Goal: Transaction & Acquisition: Purchase product/service

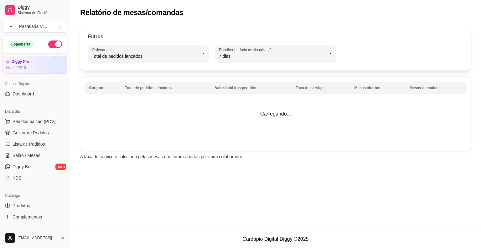
select select "TOTAL_OF_ORDERS"
select select "7"
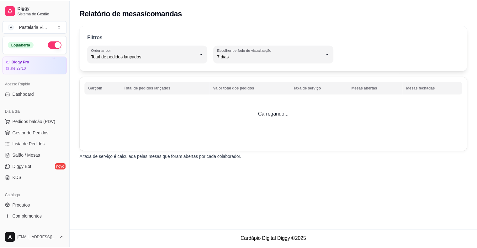
scroll to position [141, 0]
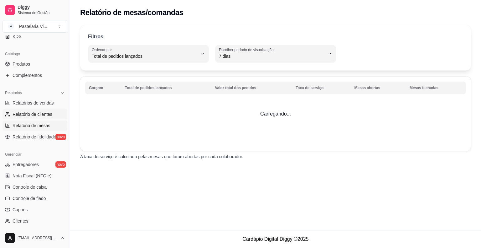
click at [40, 109] on link "Relatório de clientes" at bounding box center [35, 114] width 65 height 10
select select "30"
select select "HIGHEST_TOTAL_SPENT_WITH_ORDERS"
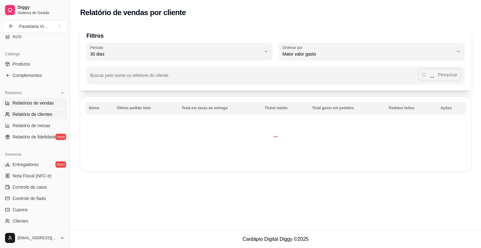
click at [42, 102] on span "Relatórios de vendas" at bounding box center [33, 103] width 41 height 6
select select "ALL"
select select "0"
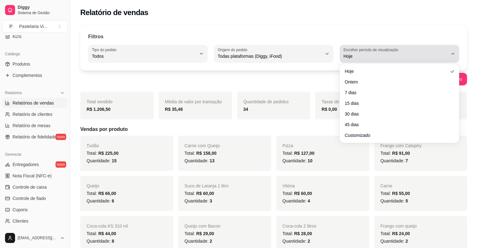
click at [403, 48] on div "Hoje" at bounding box center [395, 53] width 104 height 13
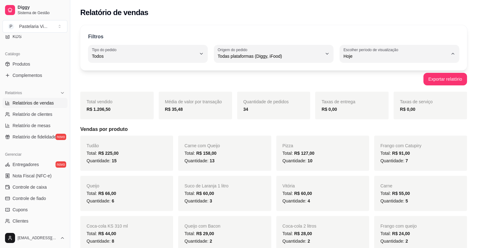
click at [377, 80] on span "Ontem" at bounding box center [396, 81] width 99 height 6
type input "1"
select select "1"
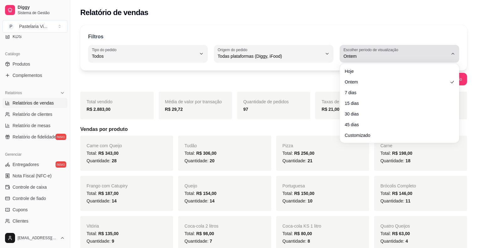
click at [386, 58] on span "Ontem" at bounding box center [395, 56] width 104 height 6
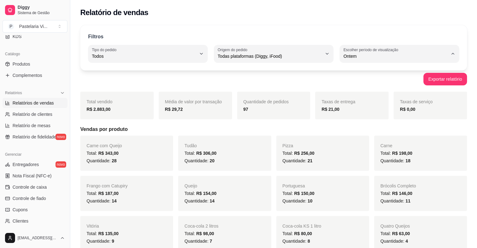
click at [359, 133] on span "Customizado" at bounding box center [396, 132] width 99 height 6
type input "-1"
select select "-1"
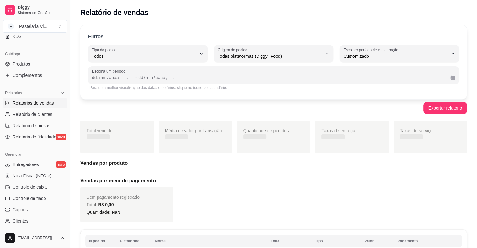
scroll to position [6, 0]
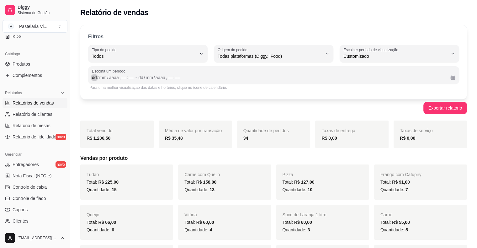
click at [93, 78] on div "dd" at bounding box center [94, 77] width 6 height 6
click at [19, 127] on span "Relatório de mesas" at bounding box center [32, 125] width 38 height 6
select select "TOTAL_OF_ORDERS"
select select "7"
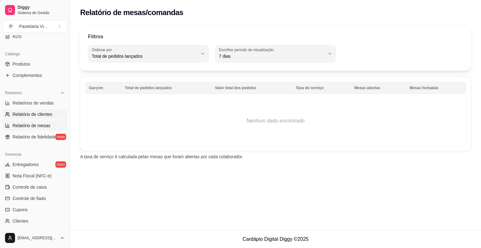
click at [29, 112] on span "Relatório de clientes" at bounding box center [33, 114] width 40 height 6
select select "30"
select select "HIGHEST_TOTAL_SPENT_WITH_ORDERS"
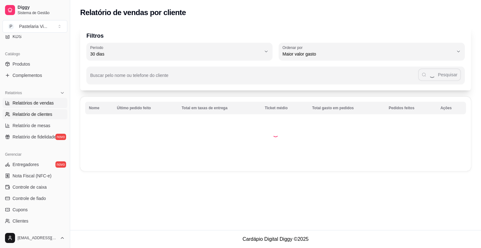
click at [30, 103] on span "Relatórios de vendas" at bounding box center [33, 103] width 41 height 6
select select "ALL"
select select "0"
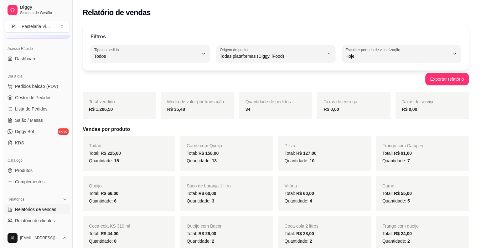
scroll to position [20, 0]
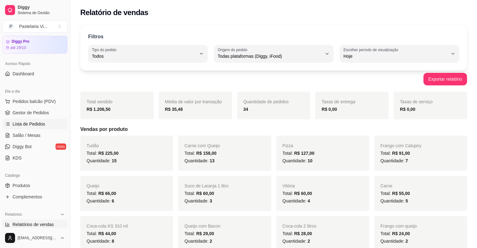
click at [45, 120] on link "Lista de Pedidos" at bounding box center [35, 124] width 65 height 10
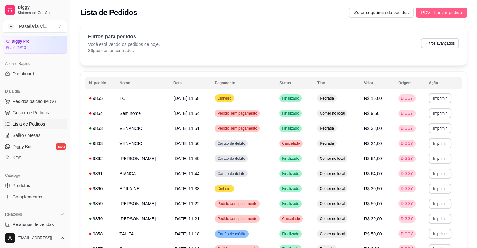
click at [436, 13] on span "PDV - Lançar pedido" at bounding box center [441, 12] width 41 height 7
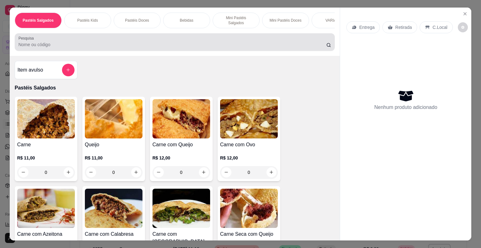
click at [172, 36] on div at bounding box center [174, 42] width 313 height 13
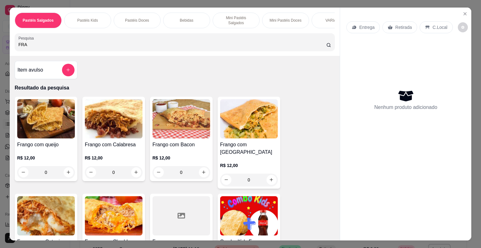
type input "FRA"
click at [46, 200] on img at bounding box center [46, 215] width 58 height 39
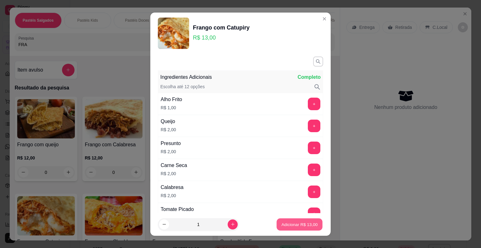
click at [282, 227] on p "Adicionar R$ 13,00" at bounding box center [300, 224] width 36 height 6
type input "1"
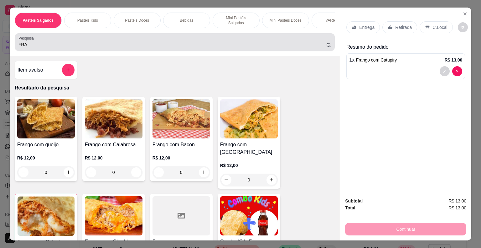
click at [45, 42] on input "FRA" at bounding box center [172, 44] width 308 height 6
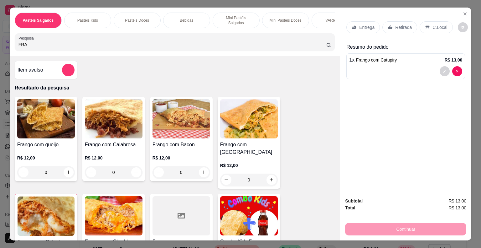
click at [45, 42] on input "FRA" at bounding box center [172, 44] width 308 height 6
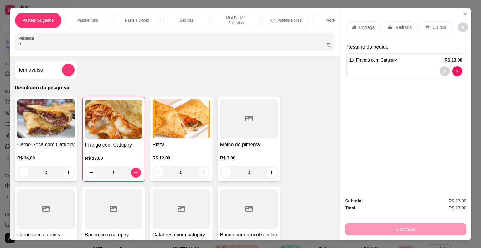
type input "PI"
click at [171, 134] on img at bounding box center [182, 118] width 58 height 39
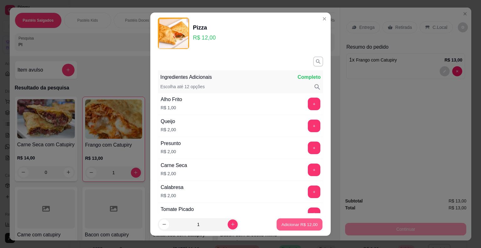
click at [288, 219] on button "Adicionar R$ 12,00" at bounding box center [300, 224] width 46 height 12
type input "1"
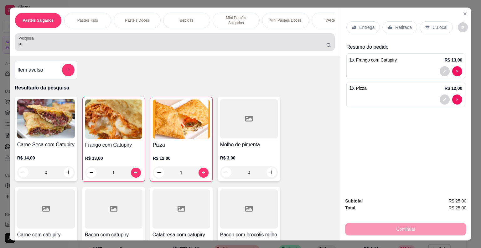
click at [90, 41] on input "PI" at bounding box center [172, 44] width 308 height 6
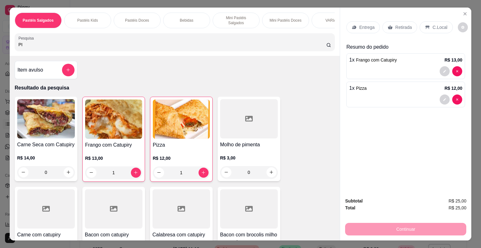
click at [90, 41] on input "PI" at bounding box center [172, 44] width 308 height 6
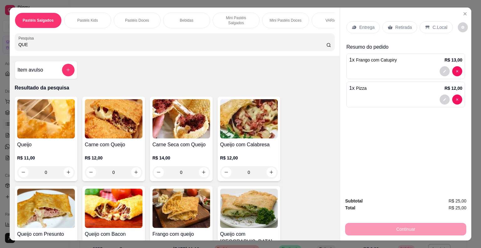
type input "QUE"
click at [48, 126] on img at bounding box center [46, 118] width 58 height 39
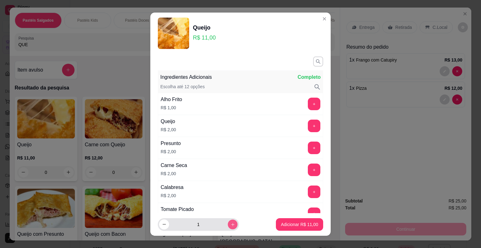
click at [228, 221] on button "increase-product-quantity" at bounding box center [233, 224] width 10 height 10
type input "2"
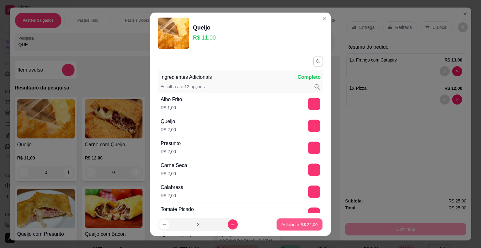
click at [282, 222] on p "Adicionar R$ 22,00" at bounding box center [300, 224] width 36 height 6
type input "2"
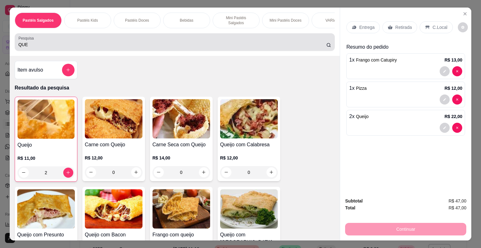
click at [30, 41] on input "QUE" at bounding box center [172, 44] width 308 height 6
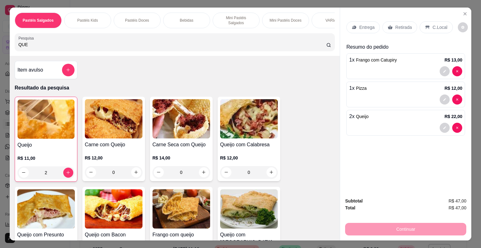
click at [30, 41] on input "QUE" at bounding box center [172, 44] width 308 height 6
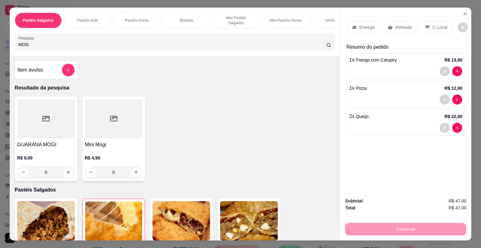
type input "MOG"
click at [39, 144] on h4 "GUARANA MOGI" at bounding box center [46, 145] width 58 height 8
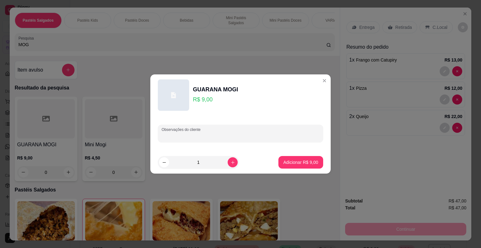
click at [177, 135] on input "Observações do cliente" at bounding box center [241, 136] width 158 height 6
type input "MACA"
click at [280, 161] on button "Adicionar R$ 9,00" at bounding box center [301, 162] width 44 height 12
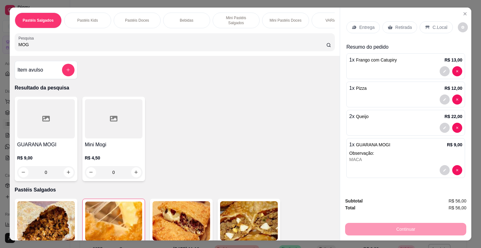
click at [397, 28] on p "Retirada" at bounding box center [403, 27] width 17 height 6
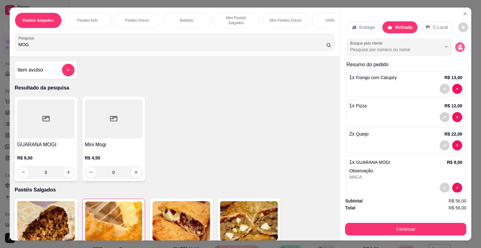
click at [458, 44] on icon "decrease-product-quantity" at bounding box center [460, 46] width 5 height 5
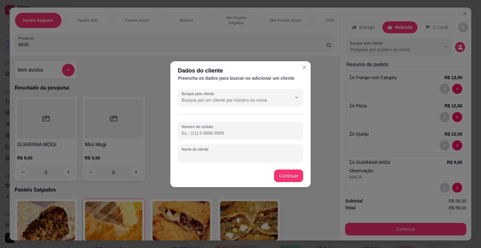
click at [190, 154] on input "Nome do cliente" at bounding box center [241, 155] width 118 height 6
type input "[PERSON_NAME]"
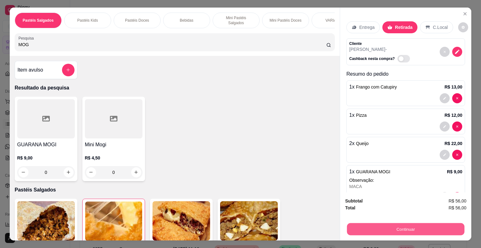
click at [353, 226] on button "Continuar" at bounding box center [406, 229] width 118 height 12
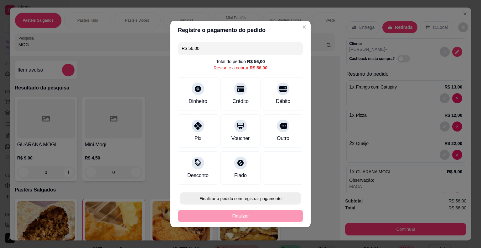
click at [280, 195] on button "Finalizar o pedido sem registrar pagamento" at bounding box center [241, 198] width 122 height 12
click at [282, 179] on button "Confirmar" at bounding box center [278, 179] width 22 height 9
type input "0"
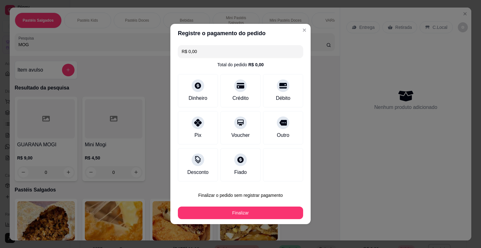
type input "R$ 0,00"
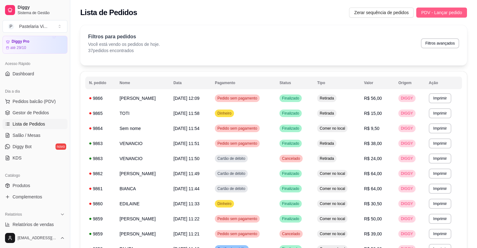
click at [430, 14] on span "PDV - Lançar pedido" at bounding box center [441, 12] width 41 height 7
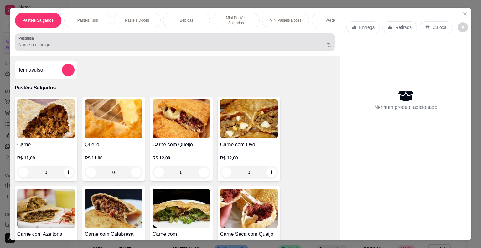
click at [100, 37] on div at bounding box center [174, 42] width 313 height 13
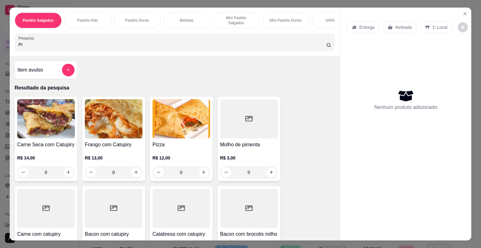
type input "PI"
click at [165, 124] on img at bounding box center [182, 118] width 58 height 39
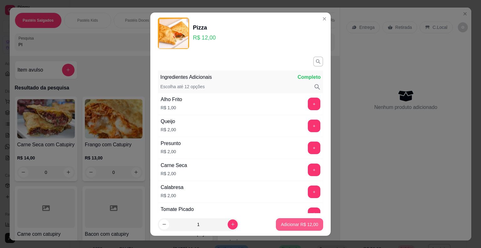
click at [281, 223] on p "Adicionar R$ 12,00" at bounding box center [299, 224] width 37 height 6
type input "1"
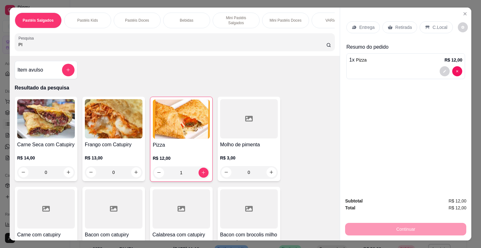
click at [104, 159] on div "R$ 13,00 0" at bounding box center [114, 166] width 58 height 24
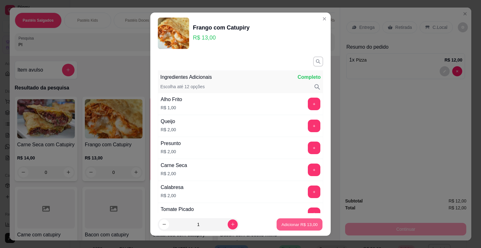
click at [282, 225] on p "Adicionar R$ 13,00" at bounding box center [300, 224] width 36 height 6
type input "1"
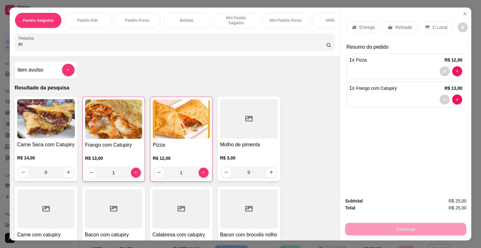
click at [87, 41] on input "PI" at bounding box center [172, 44] width 308 height 6
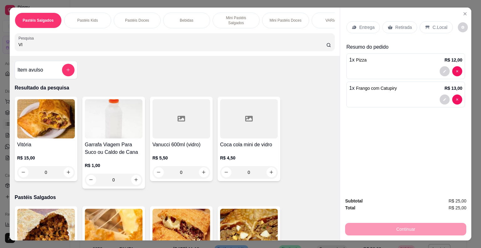
type input "VI"
click at [43, 148] on div "R$ 15,00 0" at bounding box center [46, 163] width 58 height 30
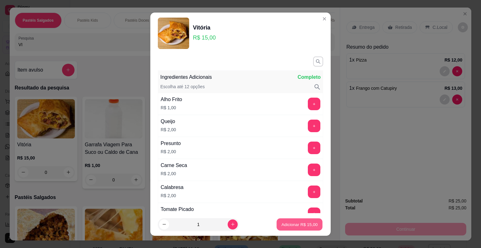
click at [277, 222] on button "Adicionar R$ 15,00" at bounding box center [300, 224] width 46 height 12
type input "1"
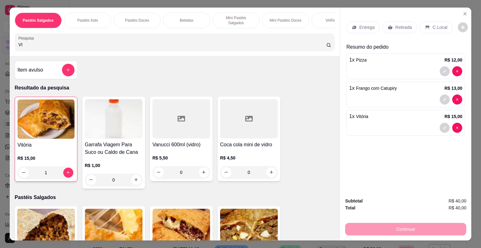
click at [399, 26] on p "Retirada" at bounding box center [403, 27] width 17 height 6
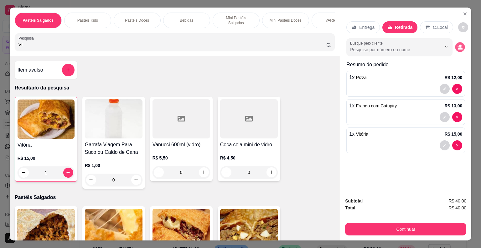
click at [461, 45] on button "decrease-product-quantity" at bounding box center [461, 47] width 10 height 10
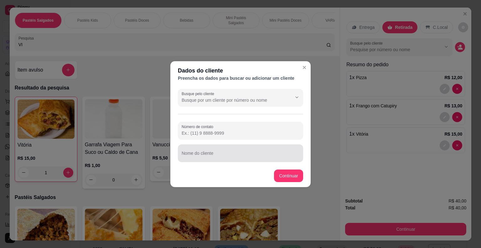
click at [208, 149] on div at bounding box center [241, 153] width 118 height 13
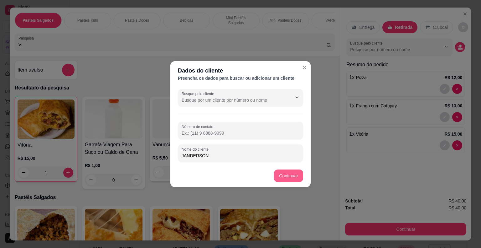
type input "JANDERSON"
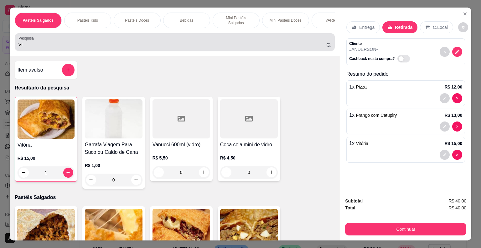
click at [95, 38] on div "VI" at bounding box center [174, 42] width 313 height 13
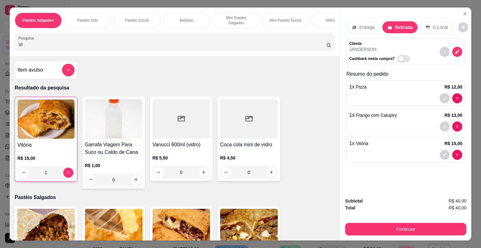
type input "V"
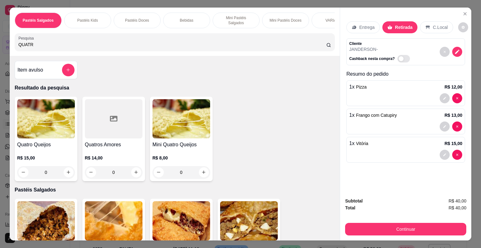
type input "QUATR"
click at [114, 150] on div "R$ 14,00 0" at bounding box center [114, 163] width 58 height 30
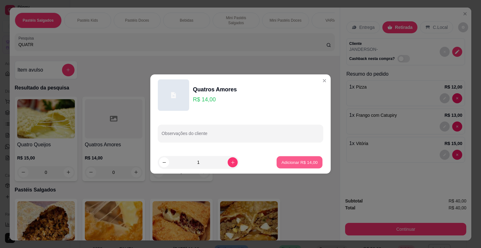
click at [277, 159] on button "Adicionar R$ 14,00" at bounding box center [300, 162] width 46 height 12
type input "1"
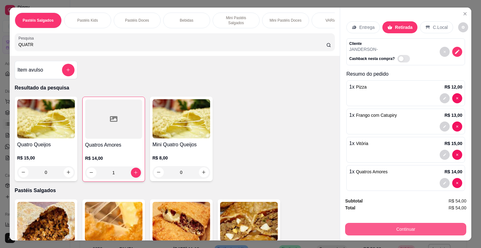
click at [351, 224] on button "Continuar" at bounding box center [405, 228] width 121 height 13
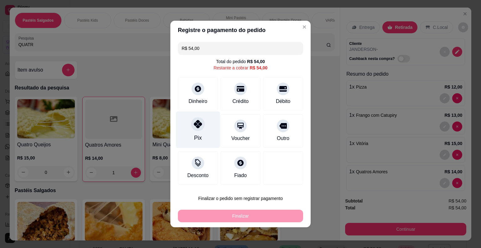
click at [194, 123] on icon at bounding box center [198, 124] width 8 height 8
type input "R$ 0,00"
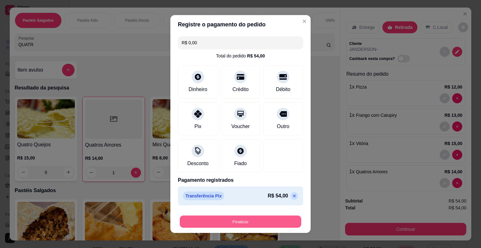
click at [204, 221] on button "Finalizar" at bounding box center [241, 221] width 122 height 12
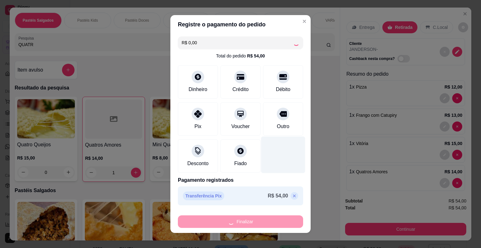
type input "0"
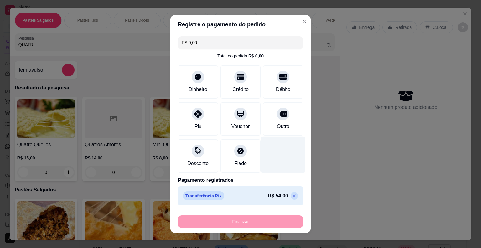
type input "-R$ 54,00"
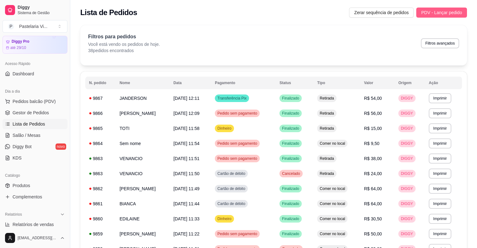
click at [433, 15] on span "PDV - Lançar pedido" at bounding box center [441, 12] width 41 height 7
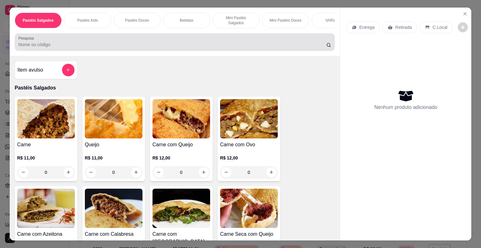
click at [145, 37] on div at bounding box center [174, 42] width 313 height 13
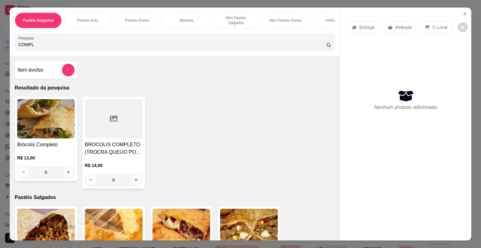
type input "COMPL"
click at [40, 136] on div "Brócolis Completo R$ 13,00 0" at bounding box center [46, 139] width 63 height 84
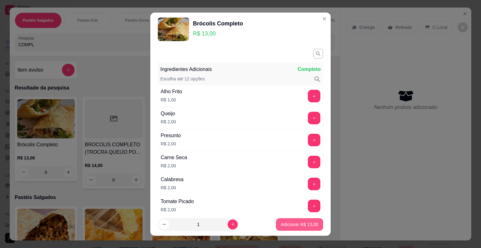
click at [276, 219] on button "Adicionar R$ 13,00" at bounding box center [299, 224] width 47 height 13
type input "1"
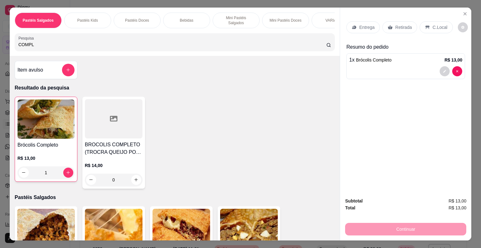
click at [32, 44] on input "COMPL" at bounding box center [172, 44] width 308 height 6
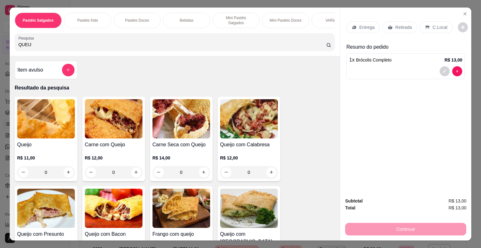
type input "QUEIJ"
click at [122, 205] on img at bounding box center [114, 207] width 58 height 39
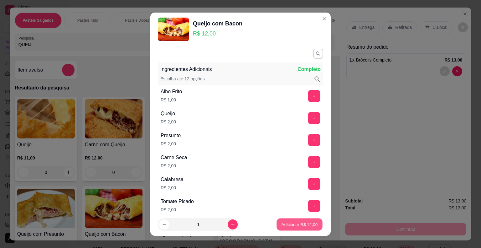
click at [288, 220] on button "Adicionar R$ 12,00" at bounding box center [300, 224] width 46 height 12
type input "1"
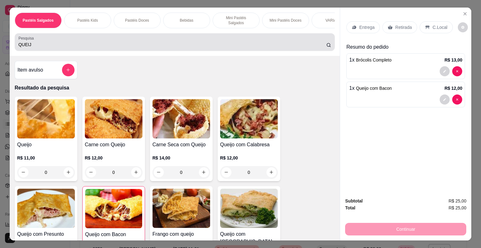
click at [54, 43] on input "QUEIJ" at bounding box center [172, 44] width 308 height 6
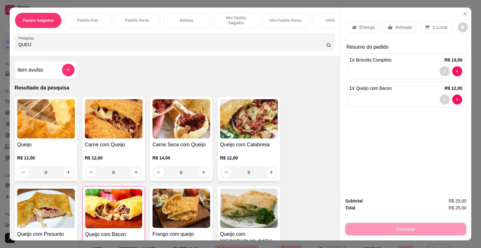
click at [54, 43] on input "QUEIJ" at bounding box center [172, 44] width 308 height 6
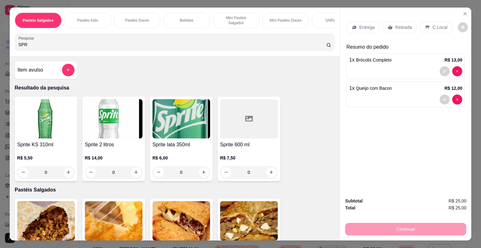
type input "SPR"
click at [181, 136] on div "Sprite lata 350ml R$ 6,00 0" at bounding box center [181, 139] width 63 height 84
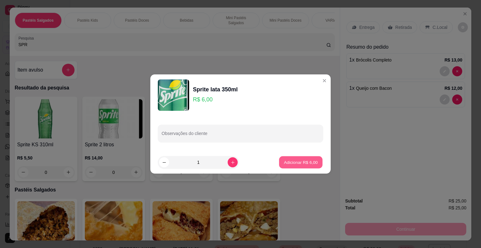
click at [297, 160] on p "Adicionar R$ 6,00" at bounding box center [301, 162] width 34 height 6
type input "1"
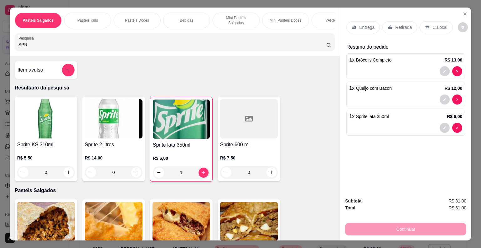
click at [426, 25] on icon at bounding box center [428, 26] width 4 height 3
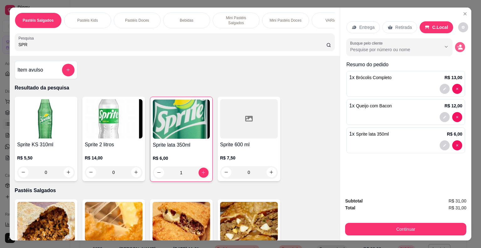
click at [461, 44] on button "decrease-product-quantity" at bounding box center [460, 47] width 10 height 10
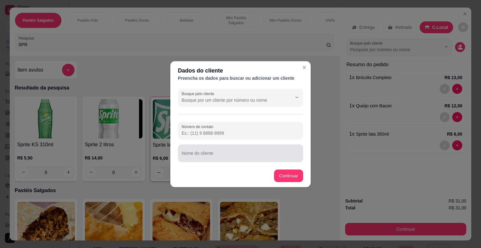
click at [183, 154] on input "Nome do cliente" at bounding box center [241, 155] width 118 height 6
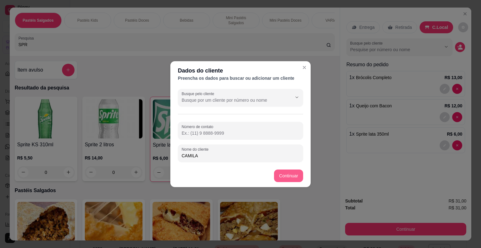
type input "CAMILA"
click at [275, 178] on button "Continuar" at bounding box center [289, 175] width 28 height 12
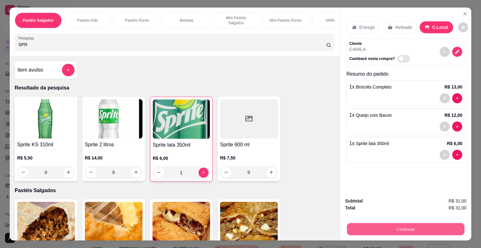
click at [396, 223] on button "Continuar" at bounding box center [406, 229] width 118 height 12
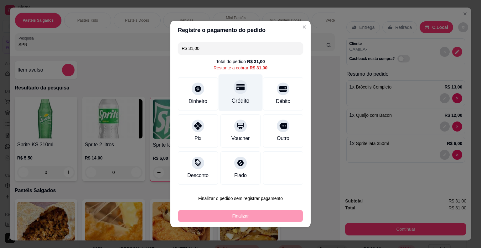
click at [239, 97] on div "Crédito" at bounding box center [241, 92] width 44 height 37
type input "R$ 0,00"
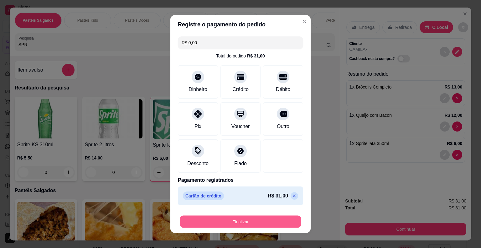
click at [230, 222] on button "Finalizar" at bounding box center [241, 221] width 122 height 12
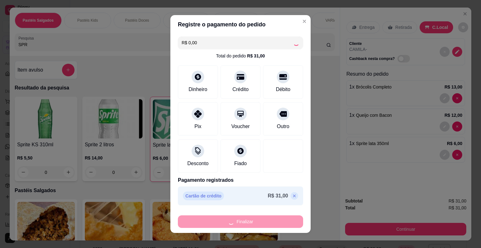
type input "0"
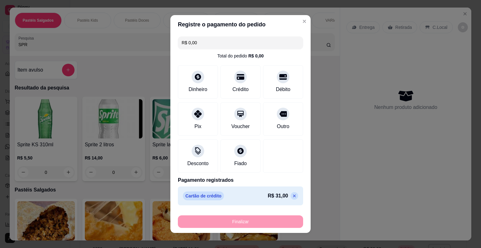
type input "-R$ 31,00"
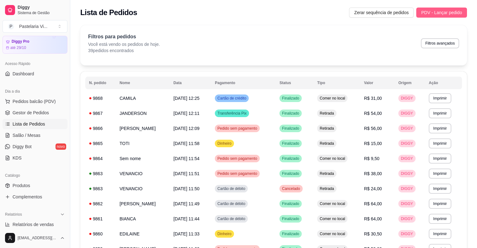
click at [437, 11] on span "PDV - Lançar pedido" at bounding box center [441, 12] width 41 height 7
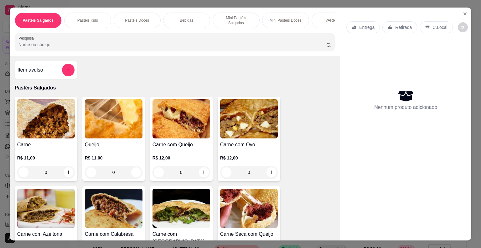
click at [217, 43] on input "Pesquisa" at bounding box center [172, 44] width 308 height 6
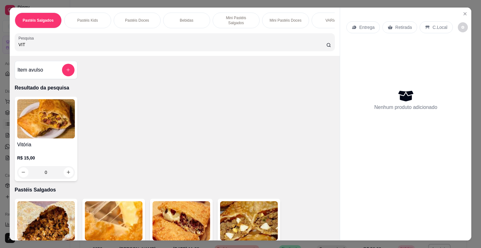
type input "VIT"
click at [64, 137] on div "Vitória R$ 15,00 0" at bounding box center [46, 139] width 63 height 84
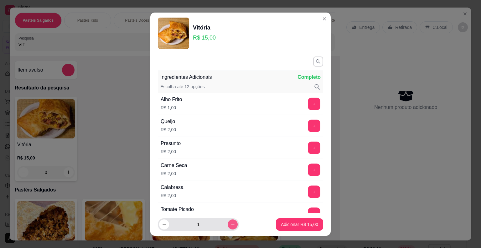
click at [228, 221] on button "increase-product-quantity" at bounding box center [233, 224] width 10 height 10
type input "2"
click at [279, 220] on button "Adicionar R$ 30,00" at bounding box center [300, 224] width 46 height 12
type input "2"
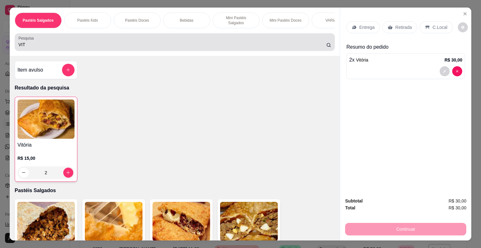
click at [23, 44] on input "VIT" at bounding box center [172, 44] width 308 height 6
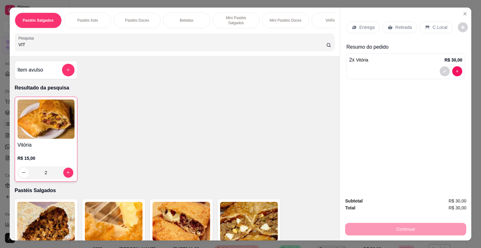
click at [23, 44] on input "VIT" at bounding box center [172, 44] width 308 height 6
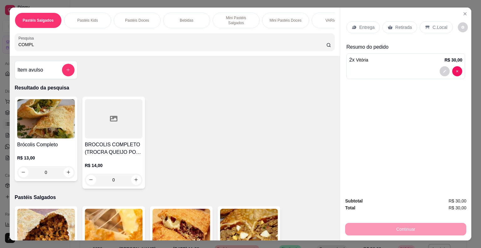
type input "COMPL"
click at [66, 134] on img at bounding box center [46, 118] width 58 height 39
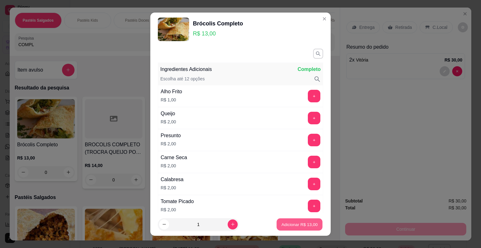
click at [277, 221] on button "Adicionar R$ 13,00" at bounding box center [300, 224] width 46 height 12
type input "1"
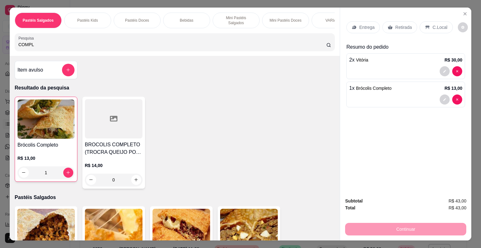
click at [36, 41] on input "COMPL" at bounding box center [172, 44] width 308 height 6
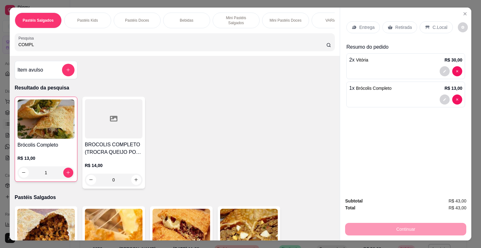
click at [36, 41] on input "COMPL" at bounding box center [172, 44] width 308 height 6
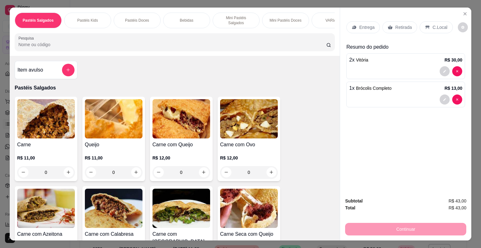
click at [36, 41] on input "Pesquisa" at bounding box center [172, 44] width 308 height 6
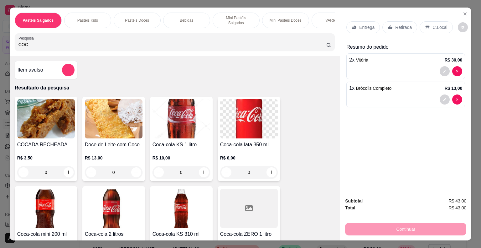
type input "COC"
click at [183, 148] on div "R$ 10,00 0" at bounding box center [182, 163] width 58 height 30
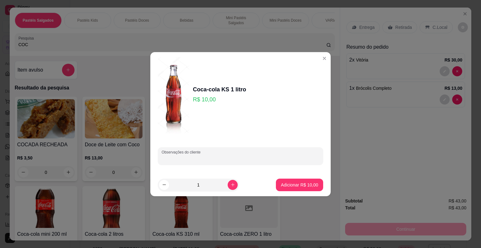
click at [197, 156] on input "Observações do cliente" at bounding box center [241, 158] width 158 height 6
type input "PET"
click at [292, 181] on button "Adicionar R$ 10,00" at bounding box center [300, 184] width 46 height 12
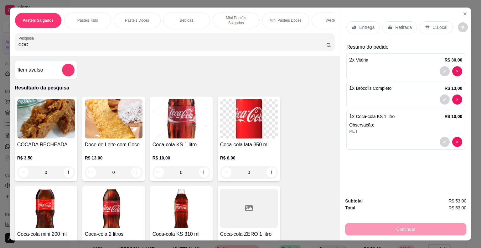
click at [398, 24] on p "Retirada" at bounding box center [403, 27] width 17 height 6
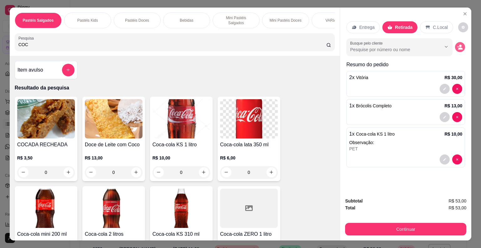
click at [458, 45] on icon "decrease-product-quantity" at bounding box center [461, 47] width 6 height 6
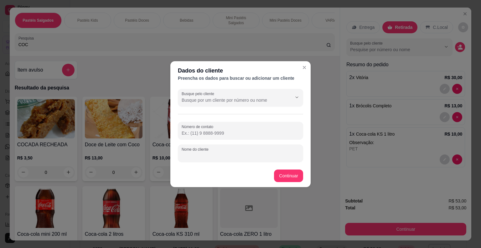
click at [231, 154] on input "Nome do cliente" at bounding box center [241, 155] width 118 height 6
type input "[PERSON_NAME] (WHATS)"
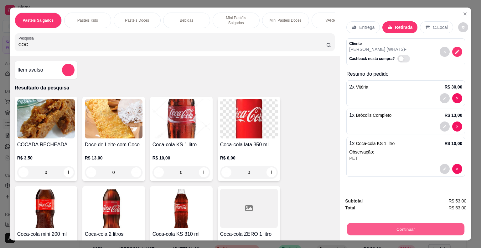
click at [350, 227] on button "Continuar" at bounding box center [406, 229] width 118 height 12
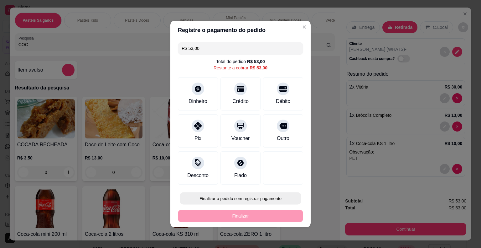
click at [274, 200] on button "Finalizar o pedido sem registrar pagamento" at bounding box center [241, 198] width 122 height 12
click at [275, 177] on button "Confirmar" at bounding box center [278, 179] width 22 height 9
type input "0"
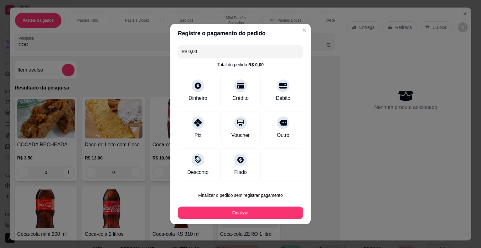
type input "R$ 0,00"
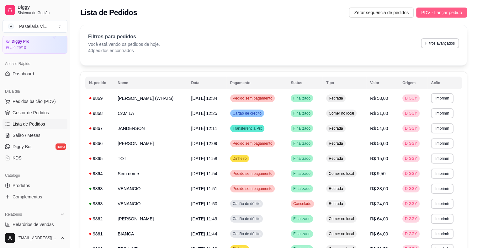
click at [453, 12] on span "PDV - Lançar pedido" at bounding box center [441, 12] width 41 height 7
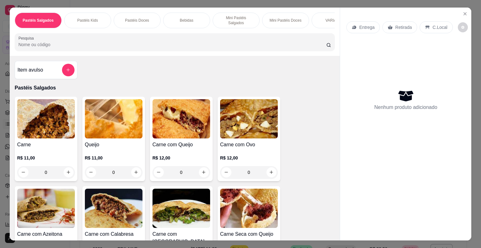
click at [153, 41] on input "Pesquisa" at bounding box center [172, 44] width 308 height 6
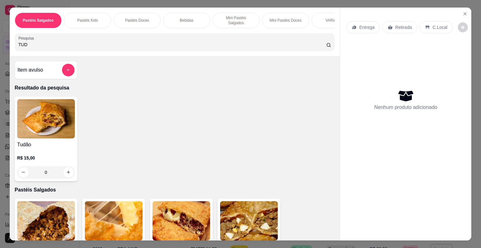
type input "TUD"
click at [55, 143] on h4 "Tudão" at bounding box center [46, 145] width 58 height 8
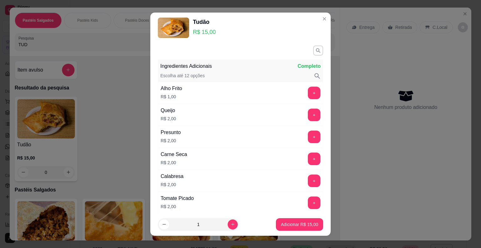
scroll to position [302, 0]
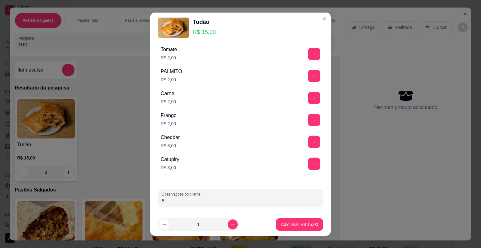
click at [199, 197] on input "S" at bounding box center [241, 200] width 158 height 6
type input "SEM AZEITONA COM CAT"
click at [286, 221] on p "Adicionar R$ 15,00" at bounding box center [300, 224] width 36 height 6
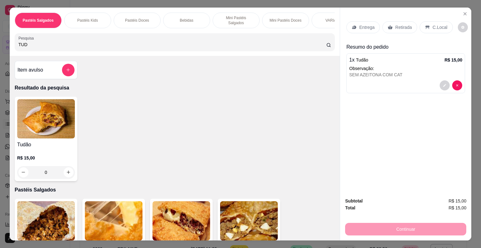
click at [26, 41] on input "TUD" at bounding box center [172, 44] width 308 height 6
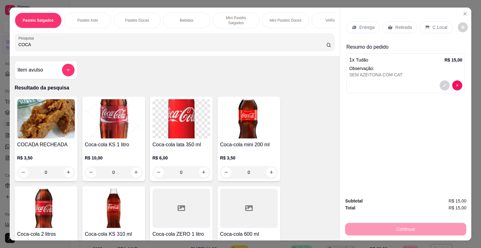
type input "COCA"
click at [168, 141] on h4 "Coca-cola lata 350 ml" at bounding box center [182, 145] width 58 height 8
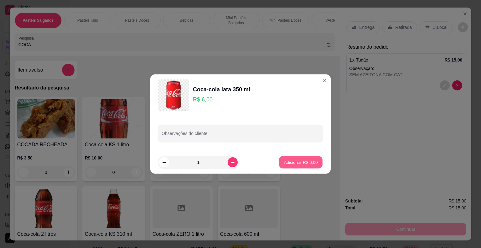
click at [301, 162] on p "Adicionar R$ 6,00" at bounding box center [301, 162] width 34 height 6
type input "1"
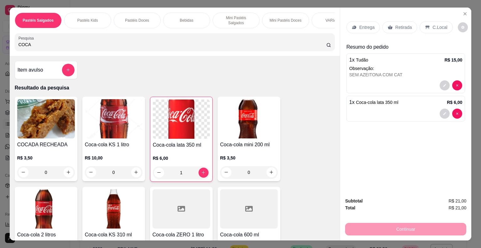
click at [362, 24] on p "Entrega" at bounding box center [366, 27] width 15 height 6
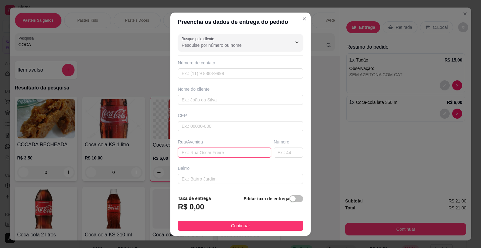
click at [202, 151] on input "text" at bounding box center [224, 152] width 93 height 10
type input "COLINAS DE NAPOLES PORTARIA"
click at [290, 199] on div "button" at bounding box center [293, 199] width 6 height 6
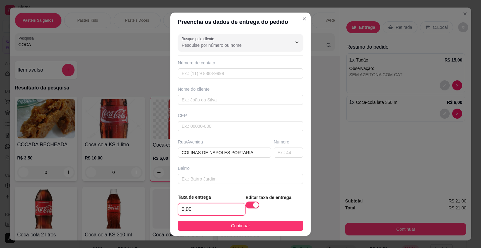
click at [192, 209] on input "0,00" at bounding box center [211, 209] width 67 height 12
type input "3,00"
click at [195, 96] on input "text" at bounding box center [240, 100] width 125 height 10
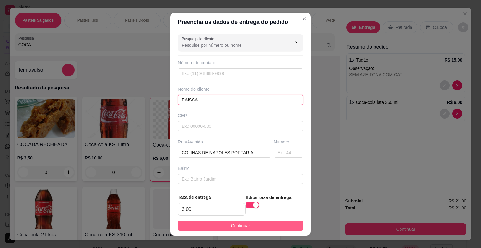
type input "RAISSA"
click at [215, 225] on button "Continuar" at bounding box center [240, 225] width 125 height 10
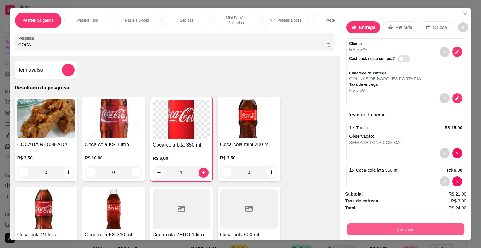
click at [373, 227] on button "Continuar" at bounding box center [406, 229] width 118 height 12
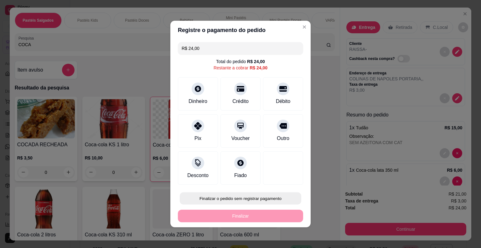
click at [272, 195] on button "Finalizar o pedido sem registrar pagamento" at bounding box center [241, 198] width 122 height 12
click at [285, 180] on button "Confirmar" at bounding box center [278, 179] width 22 height 9
type input "0"
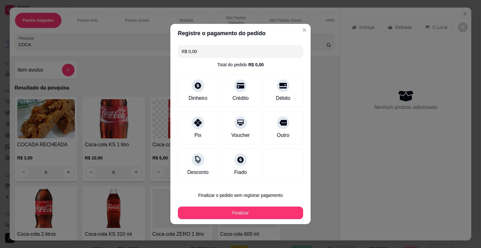
type input "R$ 0,00"
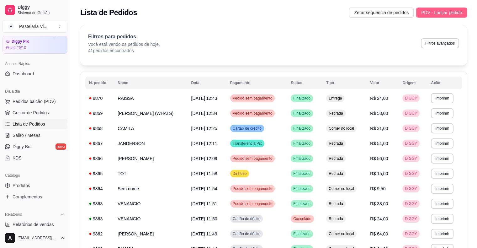
click at [448, 13] on span "PDV - Lançar pedido" at bounding box center [441, 12] width 41 height 7
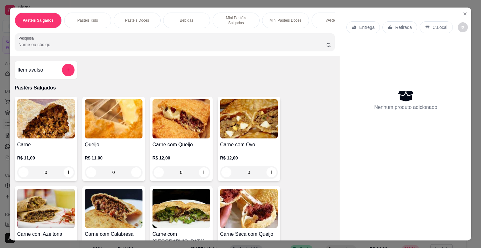
click at [35, 41] on input "Pesquisa" at bounding box center [172, 44] width 308 height 6
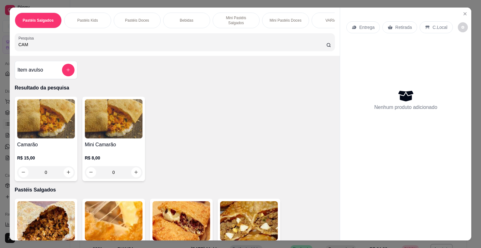
click at [31, 131] on img at bounding box center [46, 118] width 58 height 39
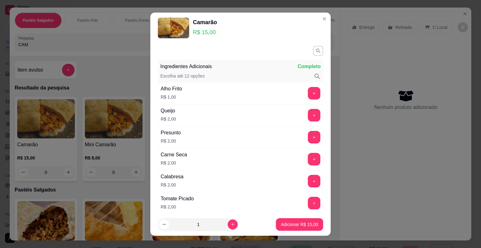
scroll to position [302, 0]
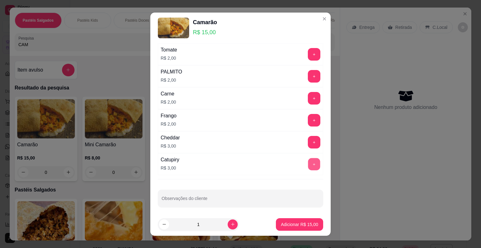
click at [308, 162] on button "+" at bounding box center [314, 164] width 12 height 12
click at [284, 225] on p "Adicionar R$ 18,00" at bounding box center [299, 224] width 37 height 6
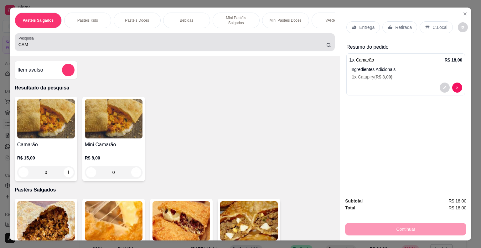
click at [29, 44] on input "CAM" at bounding box center [172, 44] width 308 height 6
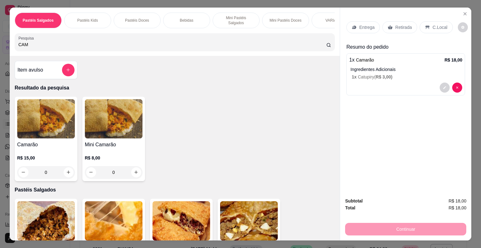
click at [29, 44] on input "CAM" at bounding box center [172, 44] width 308 height 6
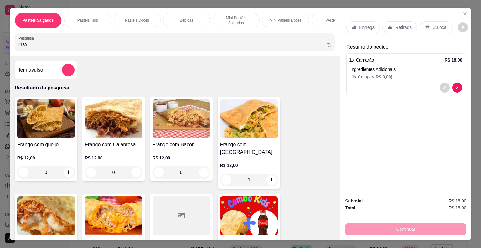
type input "FRA"
click at [193, 123] on img at bounding box center [182, 118] width 58 height 39
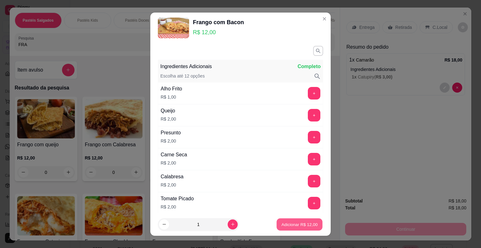
click at [285, 224] on p "Adicionar R$ 12,00" at bounding box center [300, 224] width 36 height 6
type input "1"
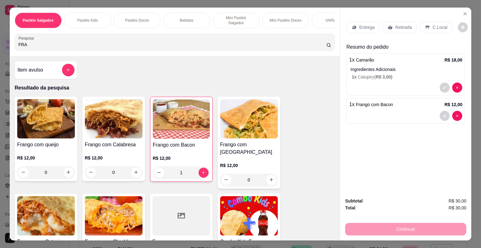
click at [395, 24] on p "Retirada" at bounding box center [403, 27] width 17 height 6
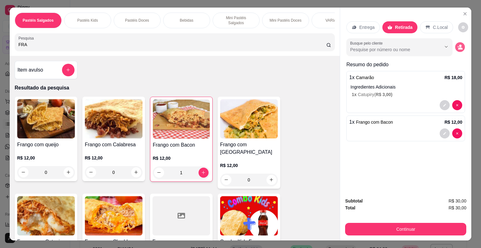
click at [458, 45] on icon "decrease-product-quantity" at bounding box center [460, 46] width 5 height 5
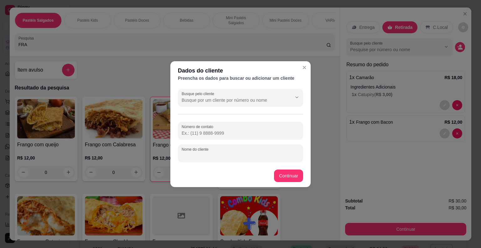
click at [263, 152] on input "Nome do cliente" at bounding box center [241, 155] width 118 height 6
type input "THIAGO"
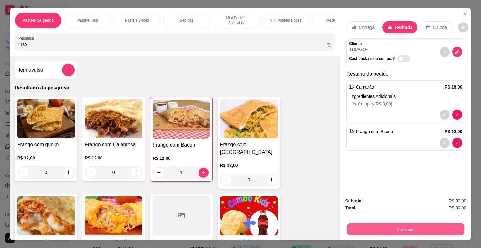
click at [369, 223] on button "Continuar" at bounding box center [406, 229] width 118 height 12
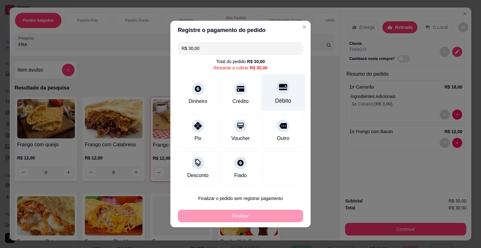
click at [279, 91] on icon at bounding box center [283, 87] width 8 height 8
type input "R$ 0,00"
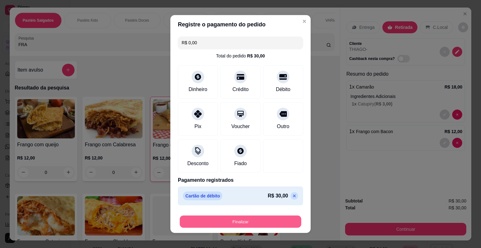
click at [226, 221] on button "Finalizar" at bounding box center [241, 221] width 122 height 12
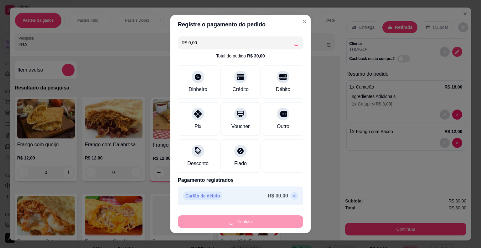
type input "0"
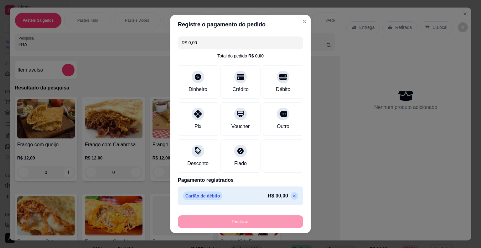
type input "-R$ 30,00"
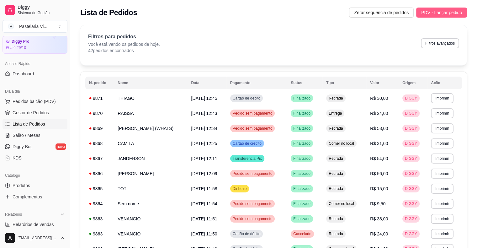
click at [435, 16] on button "PDV - Lançar pedido" at bounding box center [441, 13] width 51 height 10
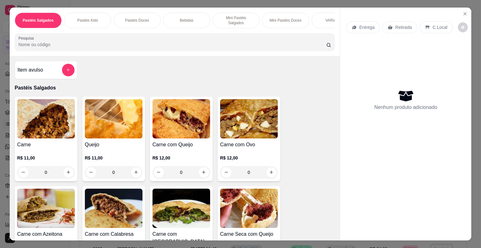
click at [156, 41] on input "Pesquisa" at bounding box center [172, 44] width 308 height 6
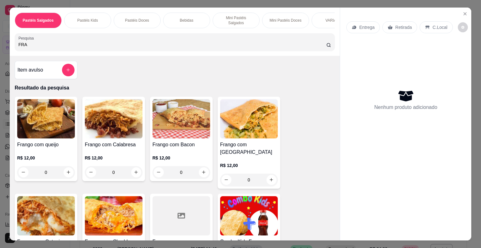
type input "FRA"
click at [53, 149] on div "R$ 12,00 0" at bounding box center [46, 163] width 58 height 30
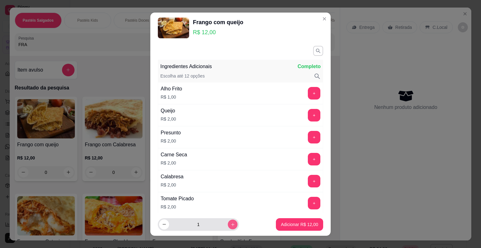
click at [228, 227] on button "increase-product-quantity" at bounding box center [233, 224] width 10 height 10
type input "3"
click at [286, 226] on p "Adicionar R$ 36,00" at bounding box center [299, 224] width 37 height 6
type input "3"
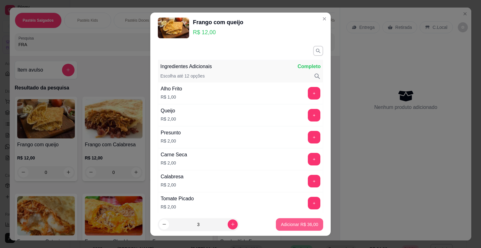
type input "3"
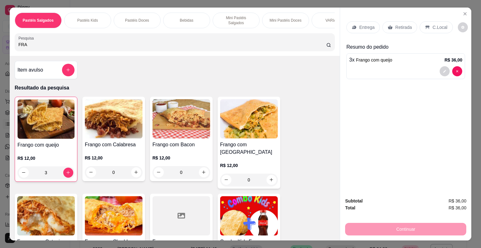
click at [441, 24] on p "C.Local" at bounding box center [440, 27] width 15 height 6
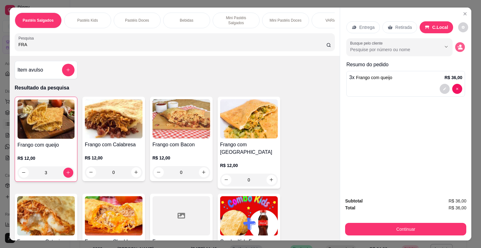
click at [460, 44] on icon "decrease-product-quantity" at bounding box center [460, 46] width 5 height 5
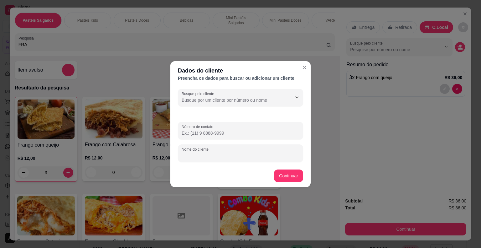
click at [203, 152] on input "Nome do cliente" at bounding box center [241, 155] width 118 height 6
type input "[PERSON_NAME]"
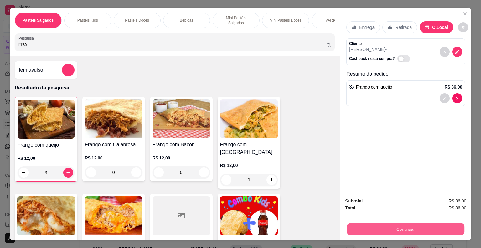
click at [354, 228] on button "Continuar" at bounding box center [406, 229] width 118 height 12
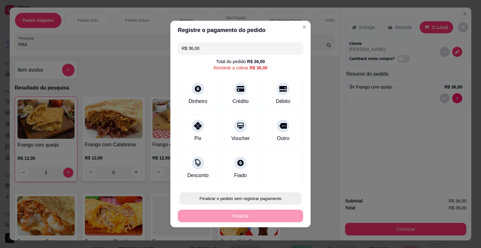
click at [244, 196] on button "Finalizar o pedido sem registrar pagamento" at bounding box center [241, 198] width 122 height 12
click at [280, 178] on button "Confirmar" at bounding box center [278, 179] width 22 height 9
type input "0"
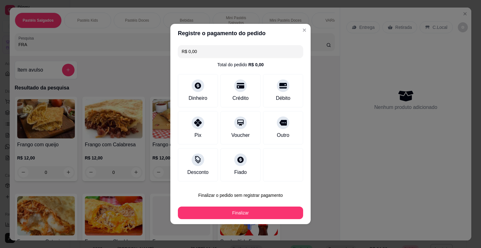
type input "R$ 0,00"
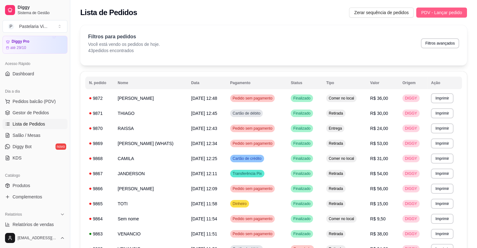
click at [434, 10] on span "PDV - Lançar pedido" at bounding box center [441, 12] width 41 height 7
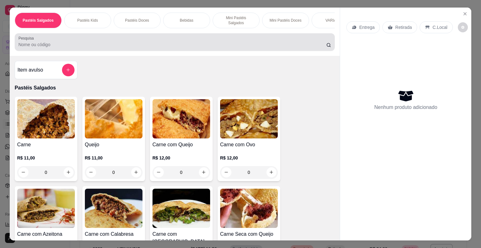
click at [113, 45] on div at bounding box center [174, 42] width 313 height 13
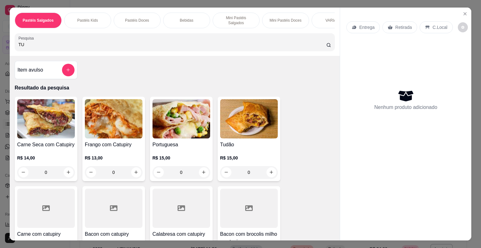
type input "TU"
click at [234, 128] on img at bounding box center [249, 118] width 58 height 39
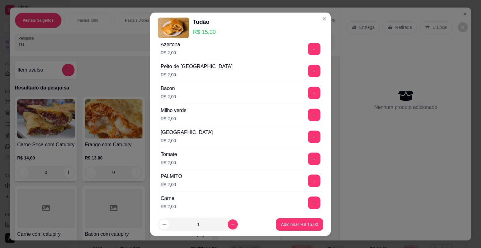
scroll to position [302, 0]
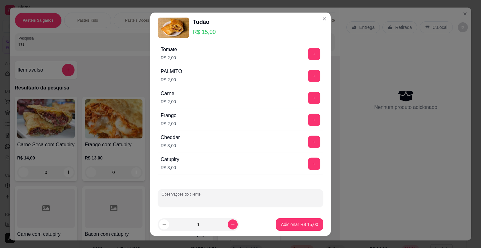
click at [222, 197] on input "Observações do cliente" at bounding box center [241, 200] width 158 height 6
type input "SEM CEHDDAR E SEM CAT"
click at [282, 223] on p "Adicionar R$ 15,00" at bounding box center [300, 224] width 36 height 6
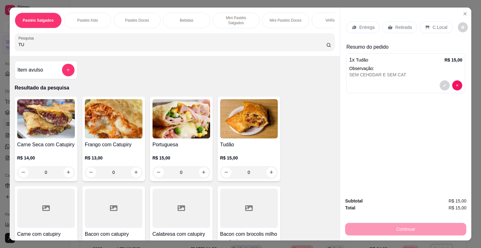
click at [21, 44] on input "TU" at bounding box center [172, 44] width 308 height 6
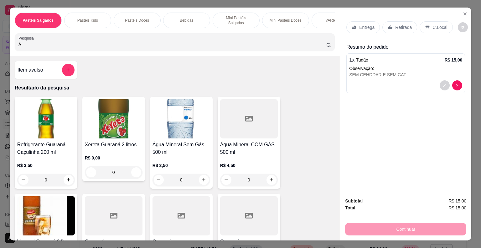
type input "Á"
click at [235, 141] on h4 "Água Mineral COM GÁS 500 ml" at bounding box center [249, 148] width 58 height 15
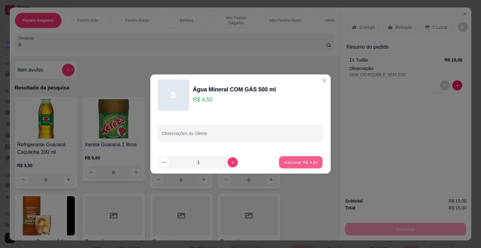
click at [288, 164] on p "Adicionar R$ 4,50" at bounding box center [301, 162] width 34 height 6
type input "1"
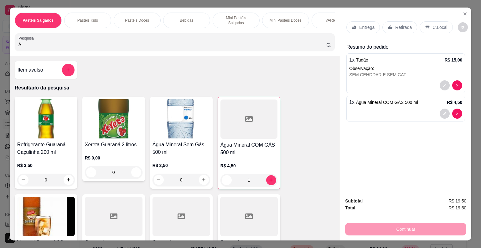
click at [407, 26] on p "Retirada" at bounding box center [403, 27] width 17 height 6
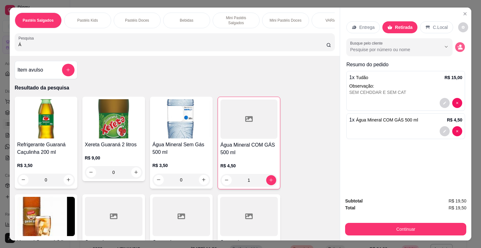
click at [458, 46] on icon "decrease-product-quantity" at bounding box center [459, 47] width 2 height 2
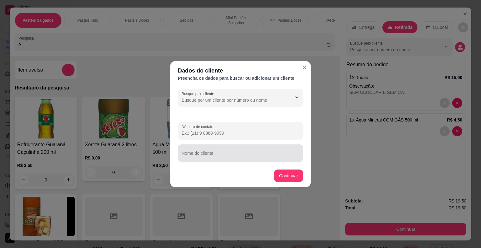
click at [234, 152] on div at bounding box center [241, 153] width 118 height 13
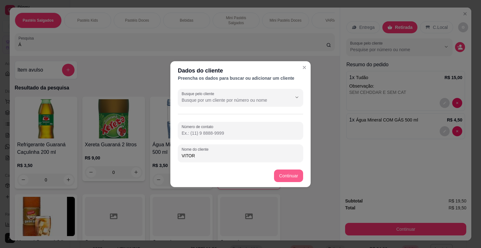
type input "VITOR"
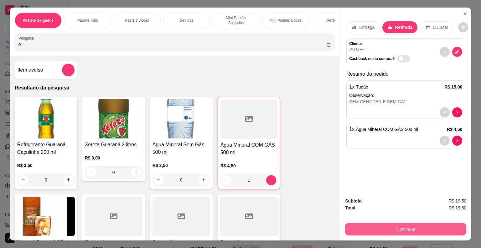
click at [374, 229] on button "Continuar" at bounding box center [405, 228] width 121 height 13
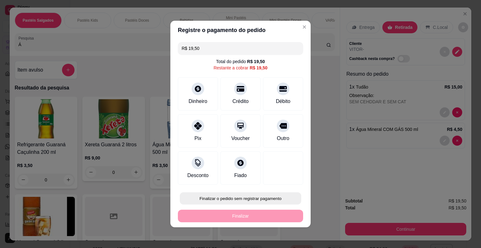
click at [254, 198] on button "Finalizar o pedido sem registrar pagamento" at bounding box center [241, 198] width 122 height 12
click at [273, 176] on button "Confirmar" at bounding box center [278, 179] width 22 height 9
type input "0"
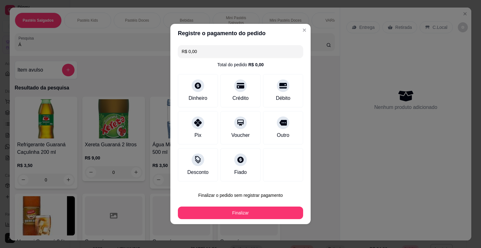
type input "R$ 0,00"
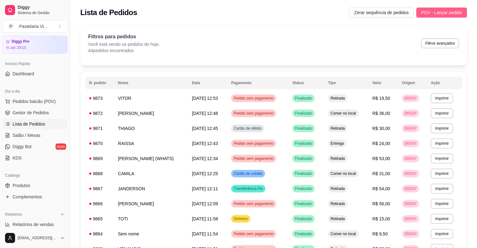
click at [444, 10] on span "PDV - Lançar pedido" at bounding box center [441, 12] width 41 height 7
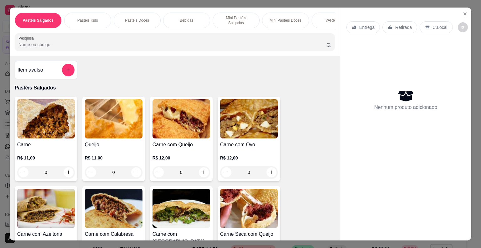
click at [169, 122] on img at bounding box center [182, 118] width 58 height 39
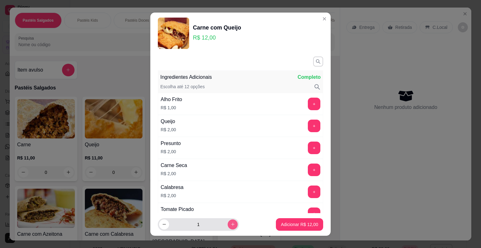
click at [228, 227] on button "increase-product-quantity" at bounding box center [233, 224] width 10 height 10
type input "3"
click at [282, 225] on p "Adicionar R$ 36,00" at bounding box center [300, 224] width 36 height 6
type input "3"
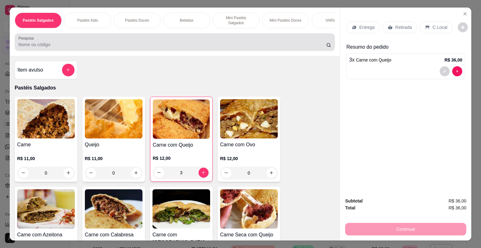
click at [162, 38] on div at bounding box center [174, 42] width 313 height 13
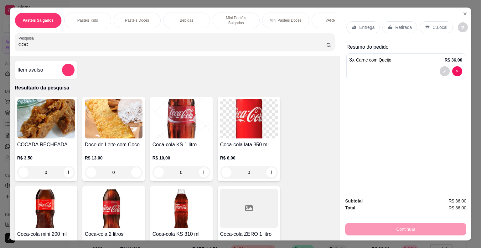
type input "COC"
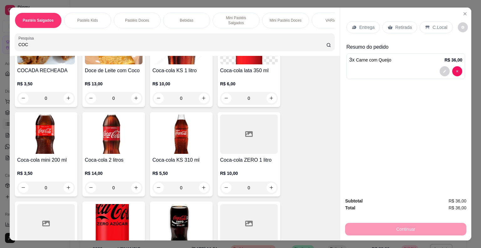
scroll to position [111, 0]
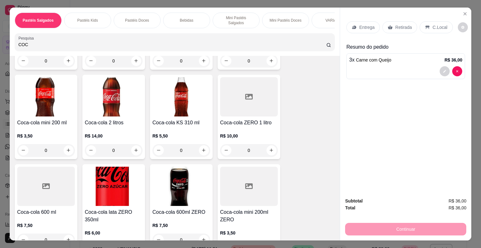
click at [42, 186] on icon at bounding box center [46, 186] width 8 height 6
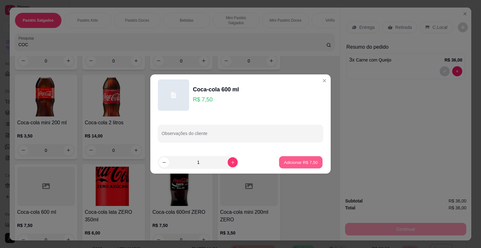
click at [288, 162] on p "Adicionar R$ 7,50" at bounding box center [301, 162] width 34 height 6
type input "1"
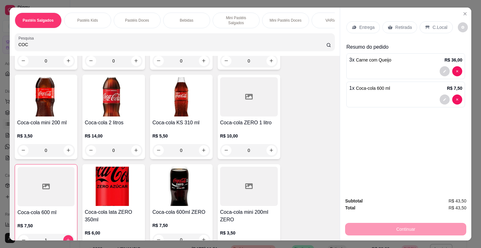
click at [404, 24] on p "Retirada" at bounding box center [403, 27] width 17 height 6
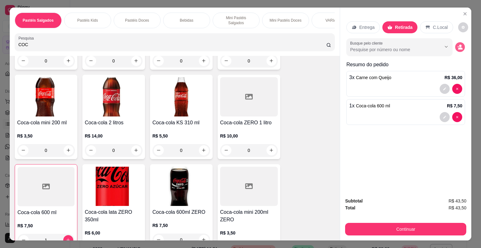
click at [460, 47] on icon "decrease-product-quantity" at bounding box center [460, 48] width 4 height 2
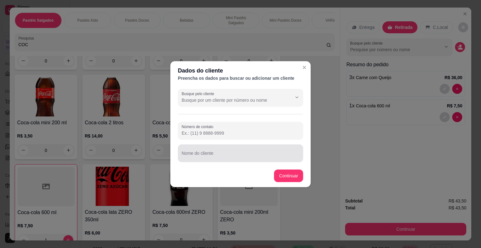
click at [218, 150] on div at bounding box center [241, 153] width 118 height 13
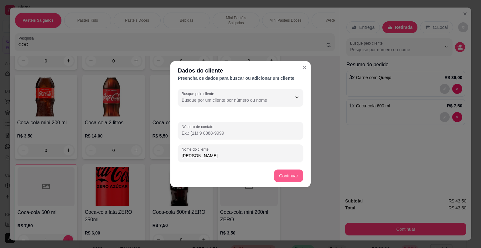
type input "[PERSON_NAME]"
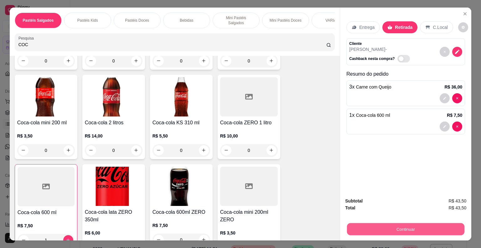
click at [349, 228] on button "Continuar" at bounding box center [406, 229] width 118 height 12
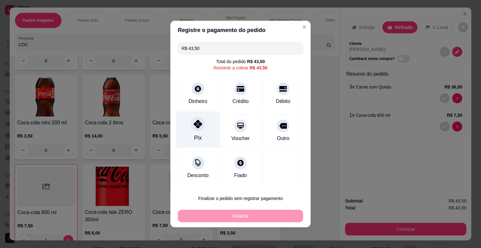
click at [204, 128] on div "Pix" at bounding box center [198, 129] width 44 height 37
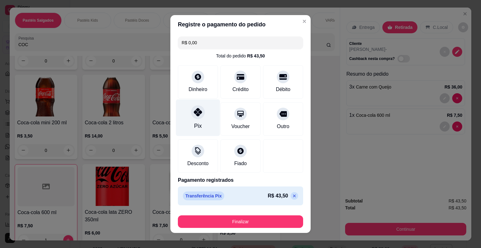
type input "R$ 0,00"
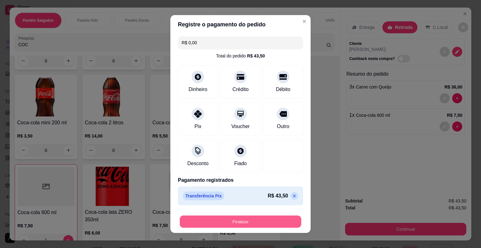
click at [197, 220] on button "Finalizar" at bounding box center [241, 221] width 122 height 12
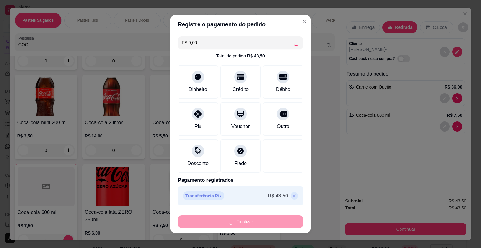
type input "0"
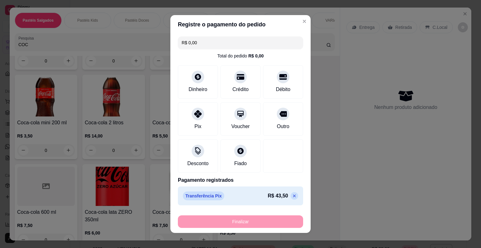
type input "-R$ 43,50"
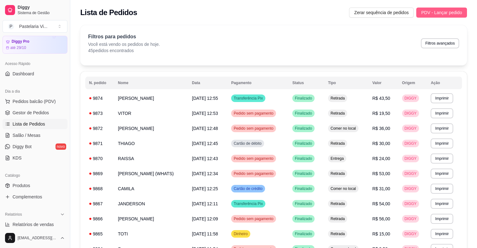
click at [435, 11] on span "PDV - Lançar pedido" at bounding box center [441, 12] width 41 height 7
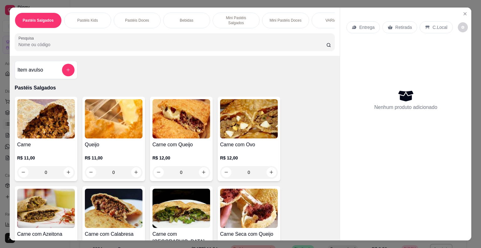
click at [170, 44] on input "Pesquisa" at bounding box center [172, 44] width 308 height 6
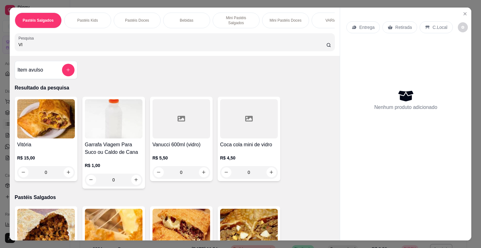
type input "VI"
click at [46, 134] on img at bounding box center [46, 118] width 58 height 39
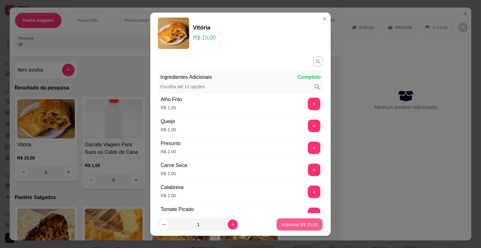
click at [282, 225] on p "Adicionar R$ 15,00" at bounding box center [300, 224] width 36 height 6
type input "1"
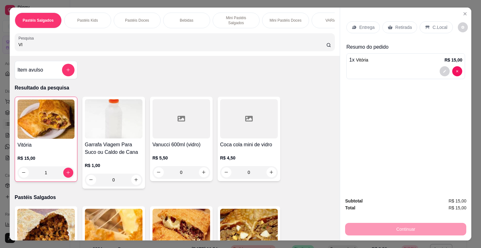
click at [397, 27] on p "Retirada" at bounding box center [403, 27] width 17 height 6
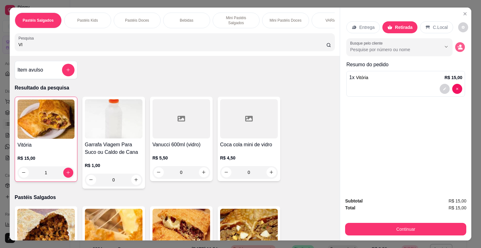
click at [458, 47] on icon "decrease-product-quantity" at bounding box center [460, 48] width 4 height 2
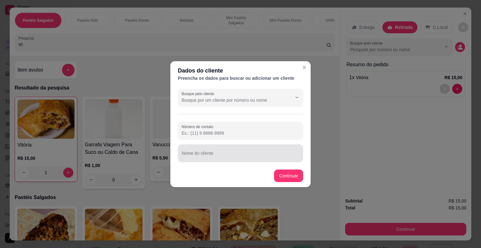
click at [207, 157] on input "Nome do cliente" at bounding box center [241, 155] width 118 height 6
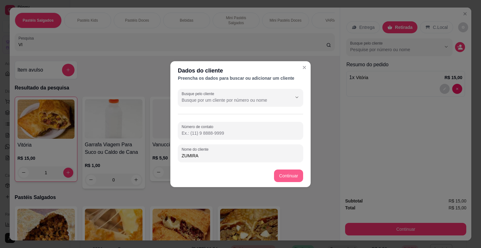
type input "ZUMIRA"
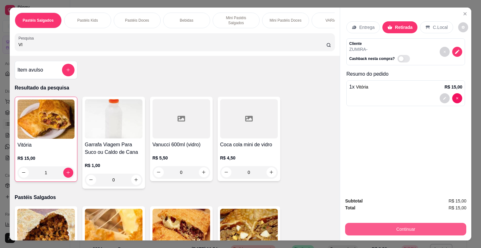
click at [363, 226] on button "Continuar" at bounding box center [405, 228] width 121 height 13
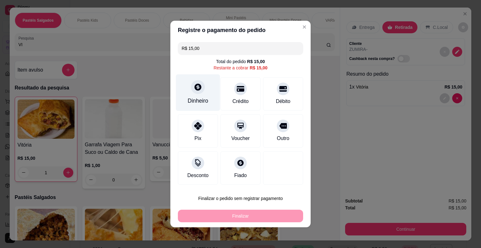
click at [211, 93] on div "Dinheiro" at bounding box center [198, 92] width 44 height 37
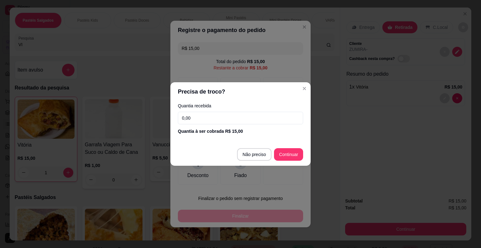
click at [199, 119] on input "0,00" at bounding box center [240, 118] width 125 height 13
type input "15,00"
type input "R$ 0,00"
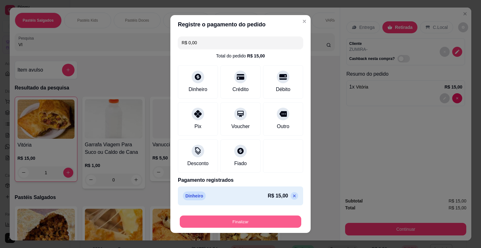
click at [257, 221] on button "Finalizar" at bounding box center [241, 221] width 122 height 12
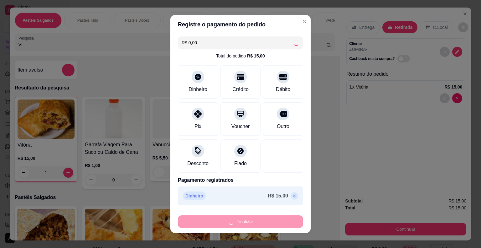
type input "0"
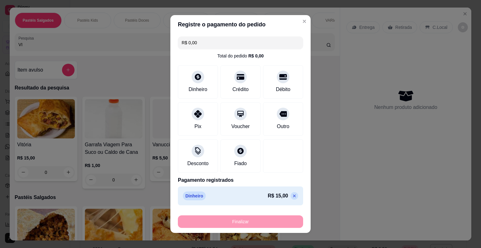
type input "-R$ 15,00"
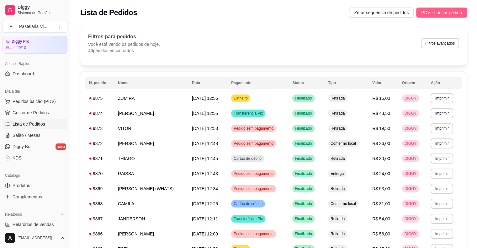
click at [436, 12] on span "PDV - Lançar pedido" at bounding box center [441, 12] width 41 height 7
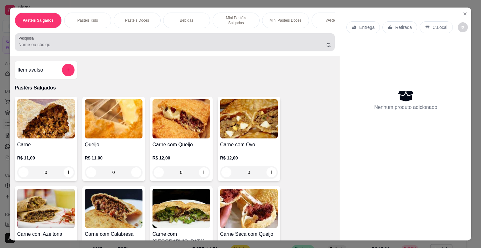
click at [227, 36] on div at bounding box center [174, 42] width 313 height 13
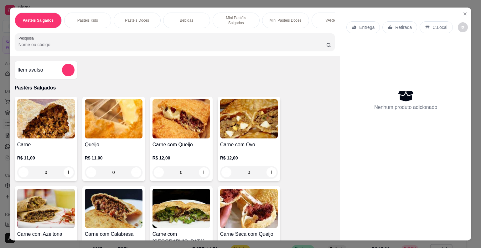
click at [57, 206] on img at bounding box center [46, 207] width 58 height 39
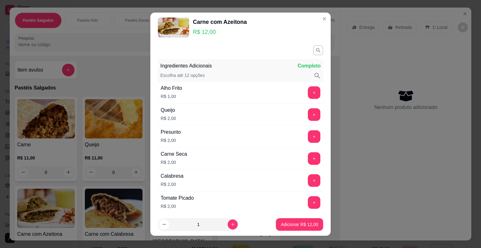
scroll to position [301, 0]
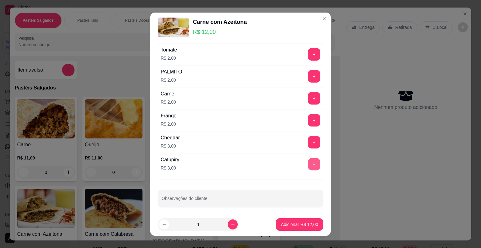
click at [308, 160] on button "+" at bounding box center [314, 164] width 12 height 12
click at [280, 229] on button "Adicionar R$ 15,00" at bounding box center [300, 224] width 46 height 12
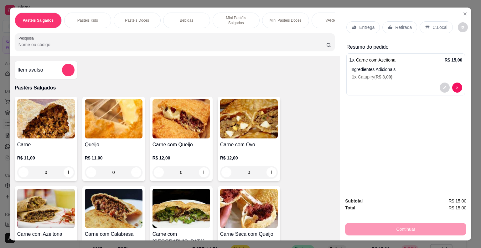
click at [51, 41] on input "Pesquisa" at bounding box center [172, 44] width 308 height 6
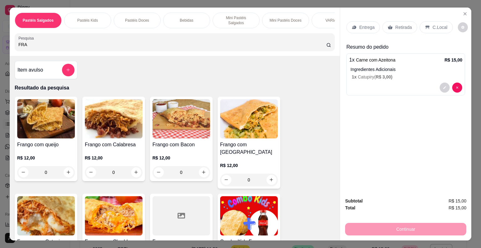
type input "FRA"
click at [121, 196] on img at bounding box center [114, 215] width 58 height 39
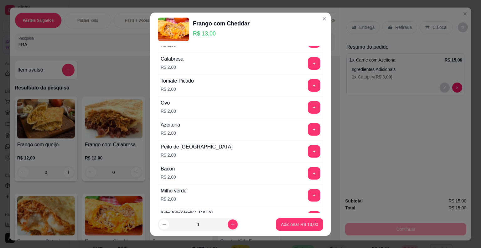
scroll to position [125, 0]
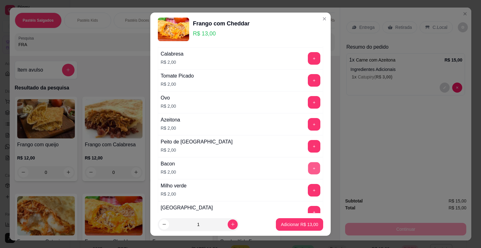
click at [308, 165] on button "+" at bounding box center [314, 168] width 12 height 12
click at [287, 220] on button "Adicionar R$ 15,00" at bounding box center [300, 224] width 46 height 12
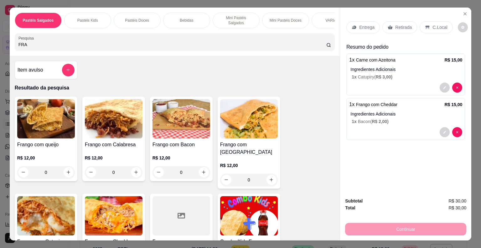
click at [44, 41] on input "FRA" at bounding box center [172, 44] width 308 height 6
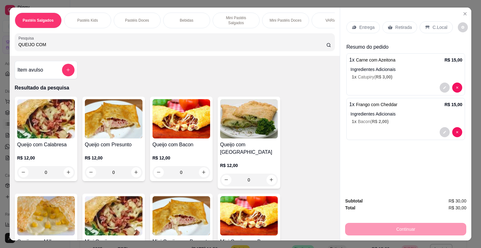
type input "QUEIJO COM"
click at [168, 127] on img at bounding box center [182, 118] width 58 height 39
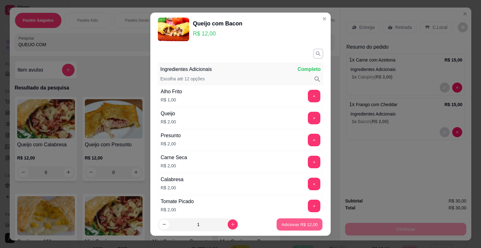
click at [282, 224] on p "Adicionar R$ 12,00" at bounding box center [300, 224] width 36 height 6
type input "1"
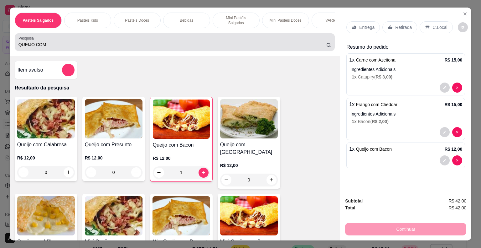
click at [43, 41] on input "QUEIJO COM" at bounding box center [172, 44] width 308 height 6
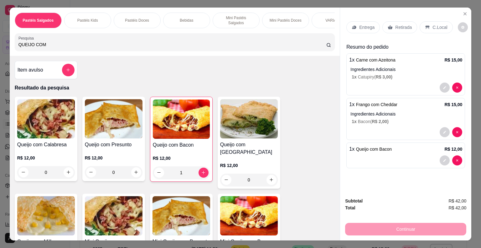
click at [43, 41] on input "QUEIJO COM" at bounding box center [172, 44] width 308 height 6
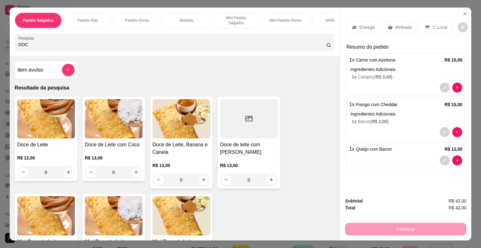
type input "DOC"
click at [176, 131] on img at bounding box center [182, 118] width 58 height 39
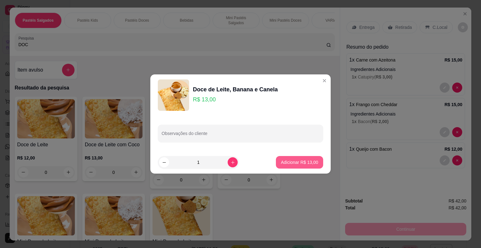
click at [281, 160] on p "Adicionar R$ 13,00" at bounding box center [299, 162] width 37 height 6
type input "1"
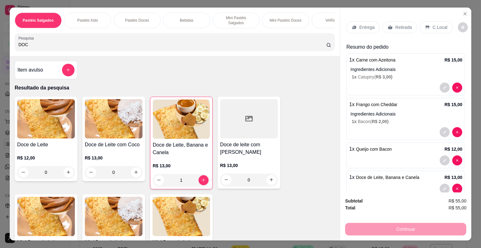
scroll to position [20, 0]
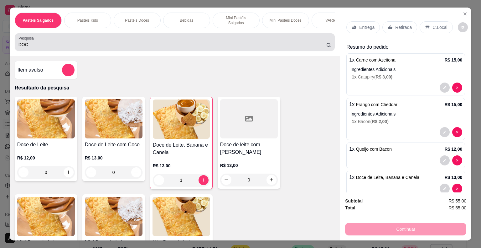
click at [34, 41] on input "DOC" at bounding box center [172, 44] width 308 height 6
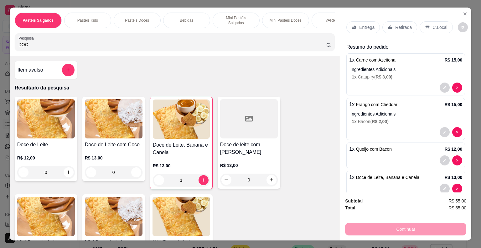
click at [34, 41] on input "DOC" at bounding box center [172, 44] width 308 height 6
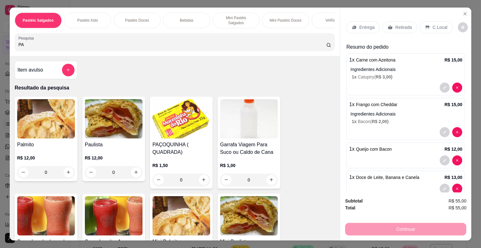
type input "PA"
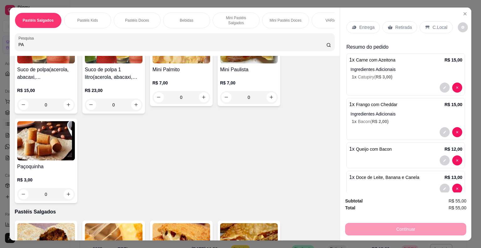
scroll to position [150, 0]
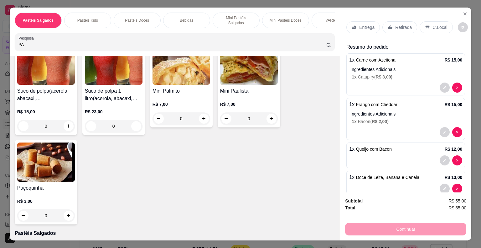
click at [29, 176] on img at bounding box center [46, 161] width 58 height 39
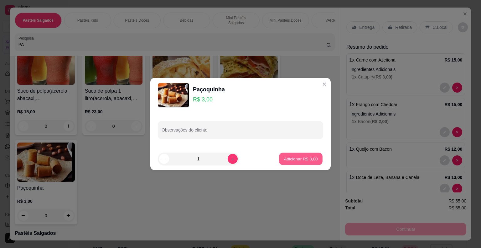
click at [288, 156] on p "Adicionar R$ 3,00" at bounding box center [301, 158] width 34 height 6
type input "1"
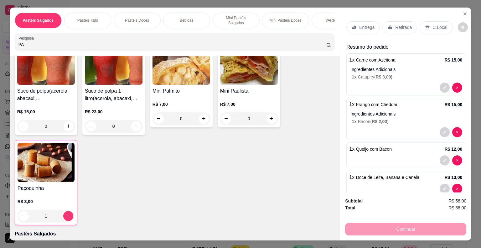
click at [392, 21] on div "Retirada" at bounding box center [400, 27] width 35 height 12
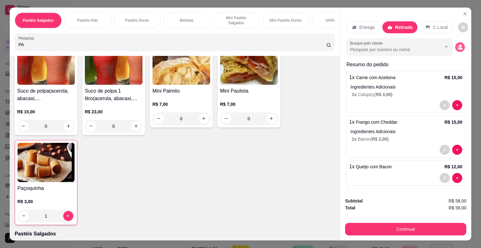
click at [458, 47] on icon "decrease-product-quantity" at bounding box center [460, 48] width 4 height 2
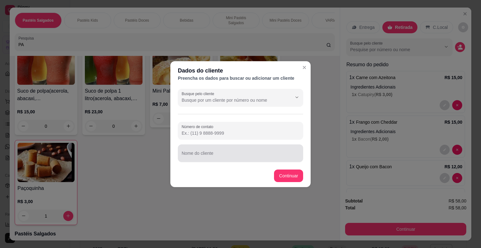
click at [195, 150] on div at bounding box center [241, 153] width 118 height 13
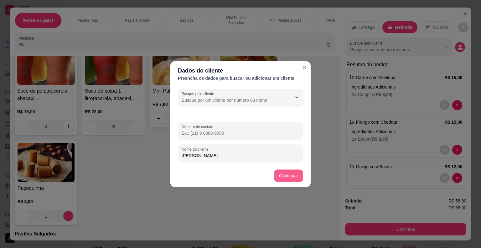
type input "LUIZ"
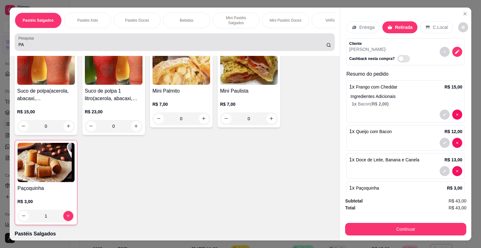
click at [24, 41] on input "PA" at bounding box center [172, 44] width 308 height 6
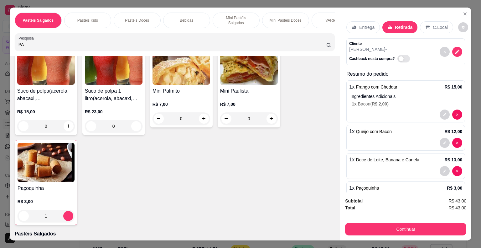
click at [24, 41] on input "PA" at bounding box center [172, 44] width 308 height 6
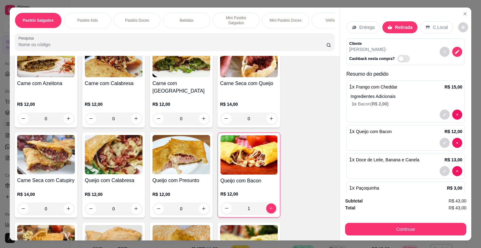
scroll to position [0, 0]
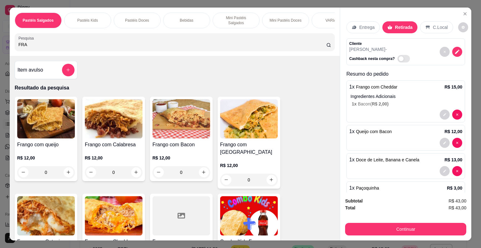
type input "FRA"
click at [101, 196] on img at bounding box center [114, 215] width 58 height 39
click at [56, 219] on img at bounding box center [46, 215] width 58 height 39
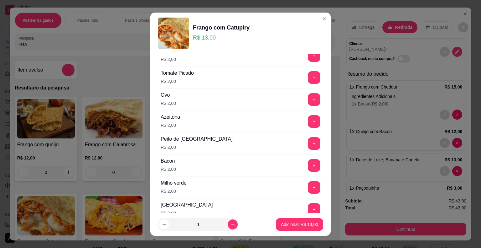
scroll to position [152, 0]
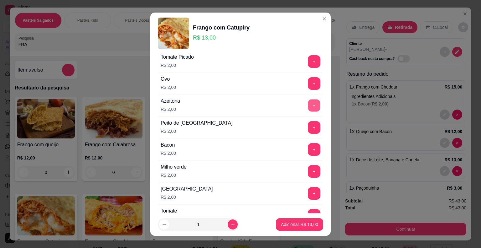
click at [308, 106] on button "+" at bounding box center [314, 105] width 12 height 12
click at [281, 229] on button "Adicionar R$ 15,00" at bounding box center [300, 224] width 46 height 12
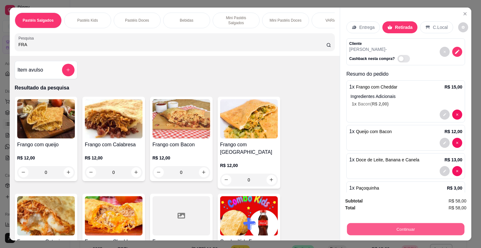
click at [351, 223] on button "Continuar" at bounding box center [406, 229] width 118 height 12
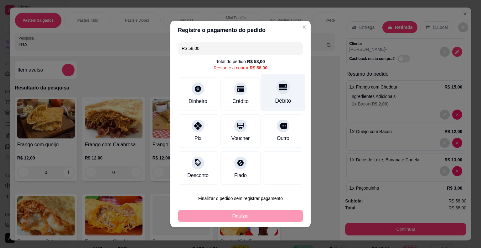
click at [281, 95] on div "Débito" at bounding box center [283, 92] width 44 height 37
type input "R$ 0,00"
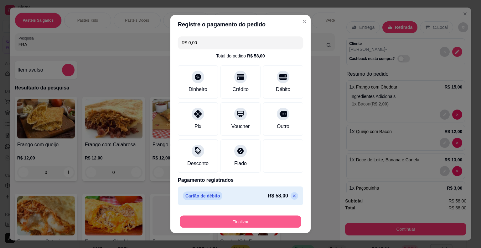
click at [233, 216] on button "Finalizar" at bounding box center [241, 221] width 122 height 12
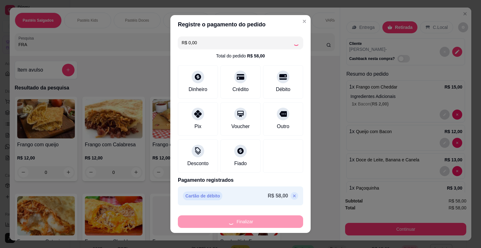
type input "0"
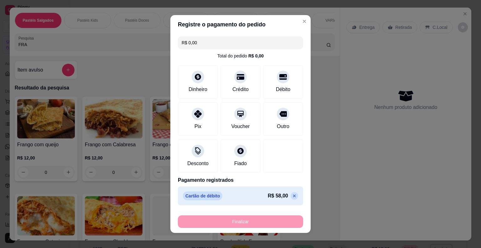
type input "-R$ 58,00"
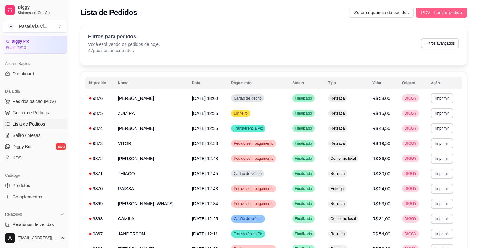
click at [449, 10] on span "PDV - Lançar pedido" at bounding box center [441, 12] width 41 height 7
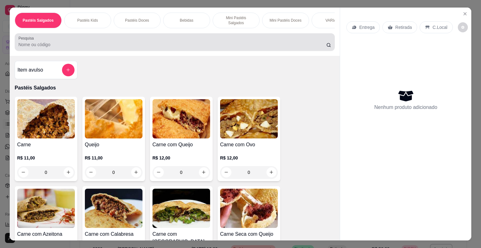
click at [159, 37] on div at bounding box center [174, 42] width 313 height 13
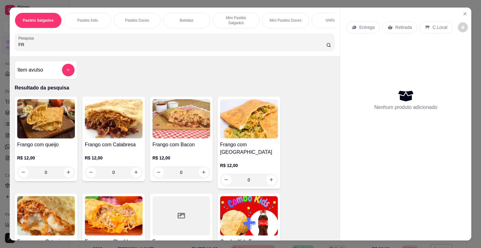
type input "F"
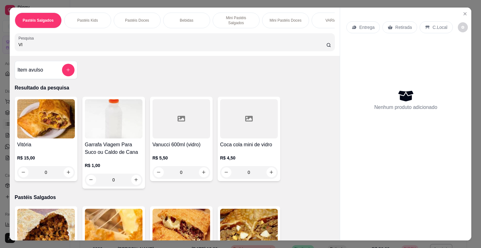
type input "VI"
click at [28, 158] on div "R$ 15,00 0" at bounding box center [46, 166] width 58 height 24
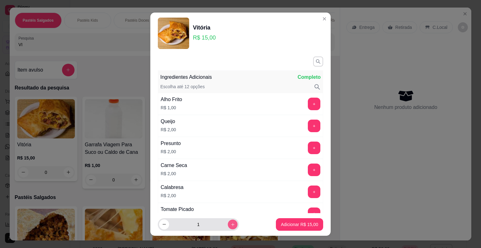
click at [229, 225] on button "increase-product-quantity" at bounding box center [233, 224] width 10 height 10
type input "2"
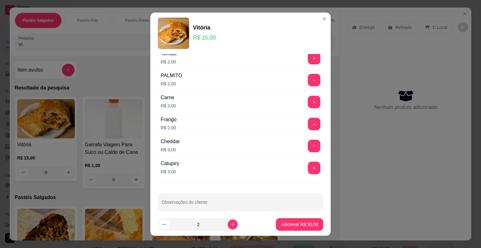
scroll to position [313, 0]
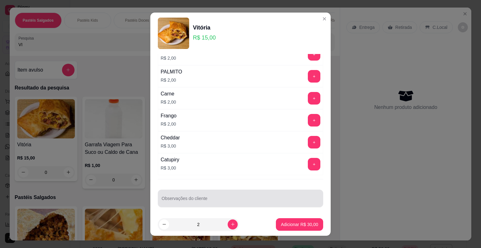
click at [295, 197] on input "Observações do cliente" at bounding box center [241, 200] width 158 height 6
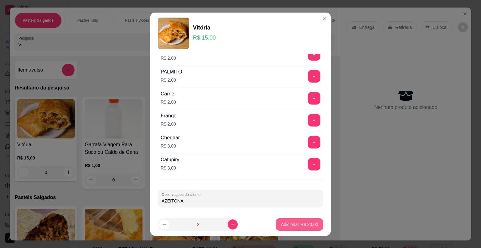
type input "AZEITONA"
click at [297, 224] on p "Adicionar R$ 30,00" at bounding box center [300, 224] width 36 height 6
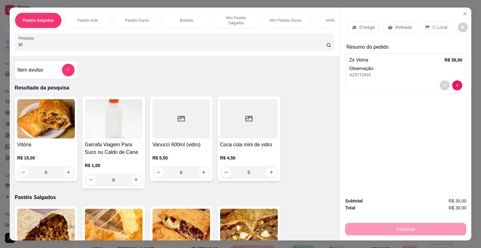
click at [43, 42] on input "VI" at bounding box center [172, 44] width 308 height 6
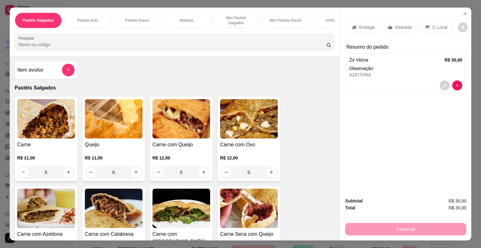
click at [425, 26] on icon at bounding box center [427, 27] width 5 height 5
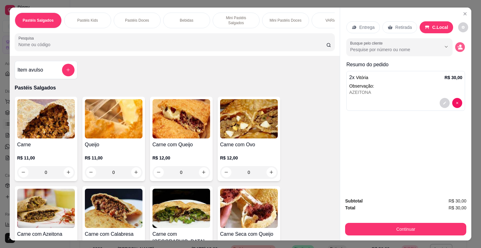
click at [458, 44] on icon "decrease-product-quantity" at bounding box center [460, 46] width 5 height 5
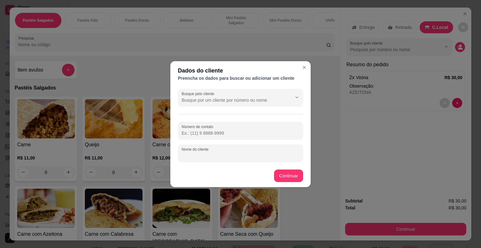
click at [203, 155] on input "Nome do cliente" at bounding box center [241, 155] width 118 height 6
type input "Z"
type input "KILAO"
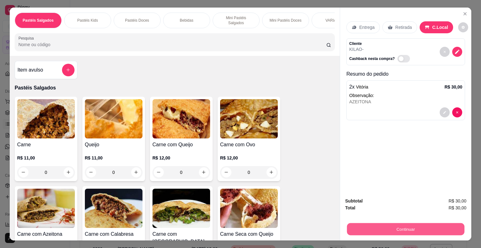
click at [351, 227] on button "Continuar" at bounding box center [406, 229] width 118 height 12
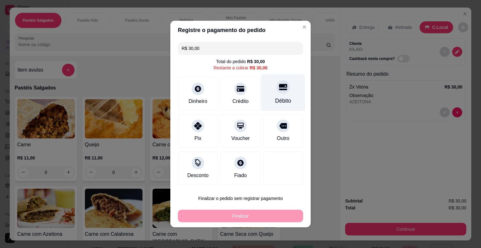
click at [286, 87] on div at bounding box center [283, 87] width 14 height 14
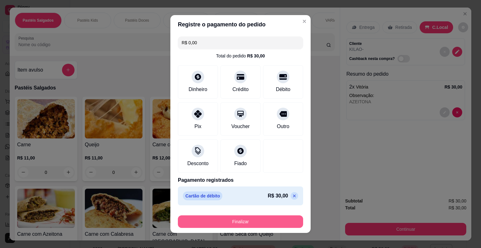
click at [223, 222] on button "Finalizar" at bounding box center [240, 221] width 125 height 13
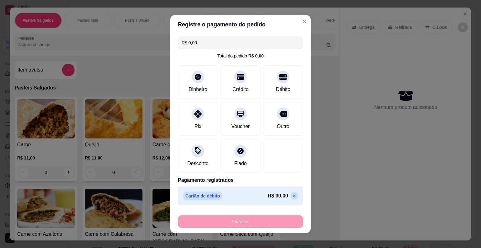
type input "-R$ 30,00"
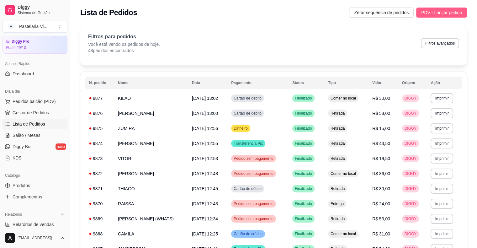
click at [436, 13] on span "PDV - Lançar pedido" at bounding box center [441, 12] width 41 height 7
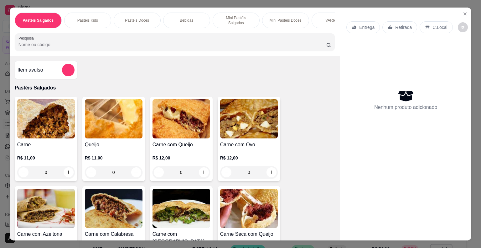
click at [24, 41] on input "Pesquisa" at bounding box center [172, 44] width 308 height 6
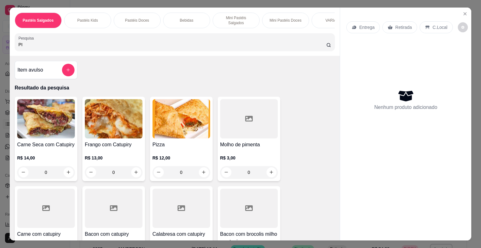
type input "PI"
click at [176, 141] on h4 "Pizza" at bounding box center [182, 145] width 58 height 8
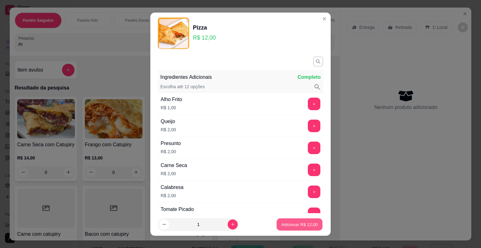
click at [282, 225] on p "Adicionar R$ 12,00" at bounding box center [300, 224] width 36 height 6
type input "1"
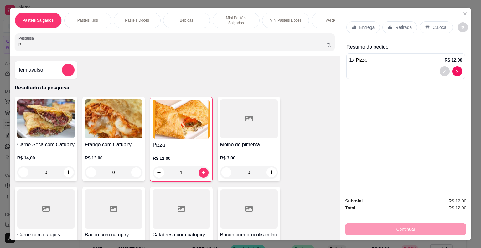
click at [41, 42] on input "PI" at bounding box center [172, 44] width 308 height 6
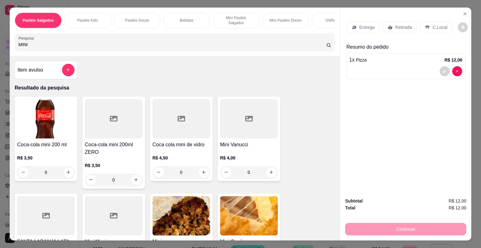
click at [332, 60] on div "Item avulso Resultado da pesquisa Coca-cola mini 200 ml R$ 3,50 0 Coca-cola min…" at bounding box center [175, 148] width 331 height 185
click at [142, 41] on input "MINI" at bounding box center [172, 44] width 308 height 6
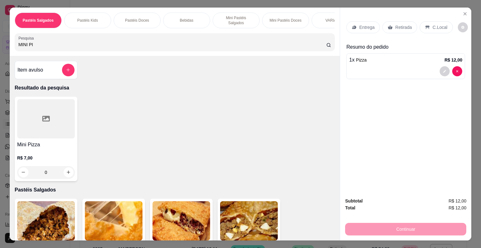
type input "MINI PI"
click at [34, 142] on h4 "Mini Pizza" at bounding box center [46, 145] width 58 height 8
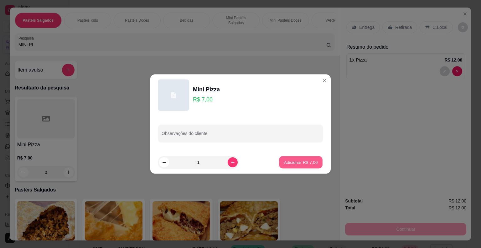
click at [288, 157] on button "Adicionar R$ 7,00" at bounding box center [301, 162] width 44 height 12
type input "1"
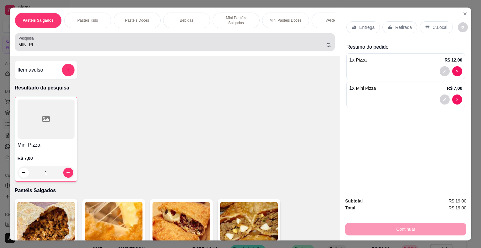
click at [35, 41] on input "MINI PI" at bounding box center [172, 44] width 308 height 6
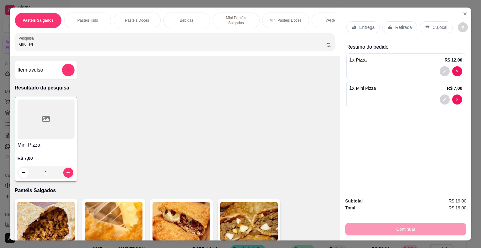
click at [35, 41] on input "MINI PI" at bounding box center [172, 44] width 308 height 6
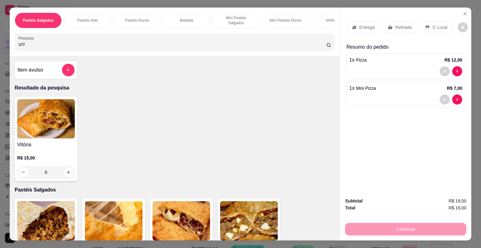
type input "VIT"
click at [36, 143] on h4 "Vitória" at bounding box center [46, 145] width 58 height 8
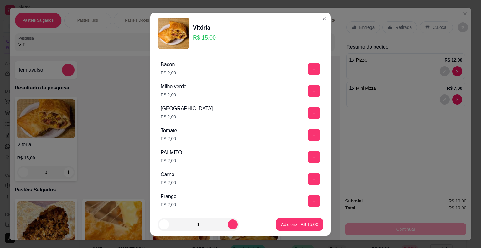
scroll to position [313, 0]
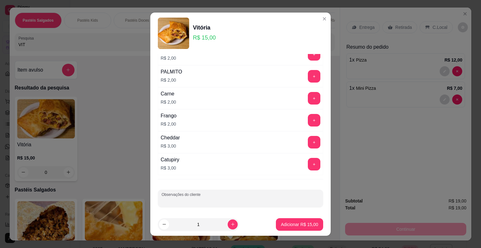
click at [223, 197] on input "Observações do cliente" at bounding box center [241, 200] width 158 height 6
type input "CALABRESA"
click at [284, 219] on button "Adicionar R$ 15,00" at bounding box center [300, 224] width 46 height 12
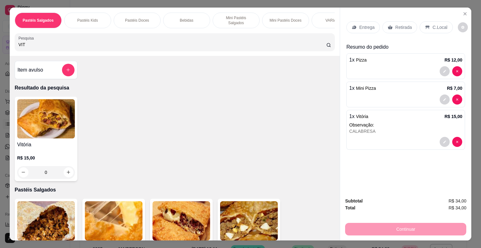
click at [45, 43] on input "VIT" at bounding box center [172, 44] width 308 height 6
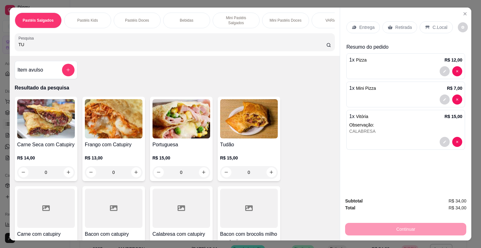
type input "TU"
click at [253, 142] on h4 "Tudão" at bounding box center [249, 145] width 58 height 8
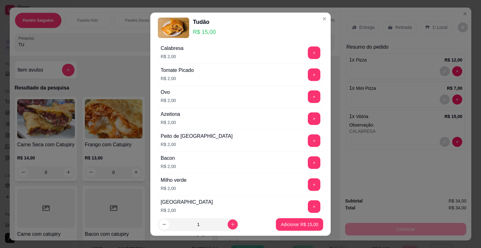
scroll to position [302, 0]
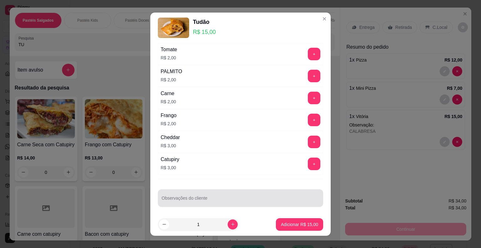
click at [237, 194] on div at bounding box center [241, 197] width 158 height 13
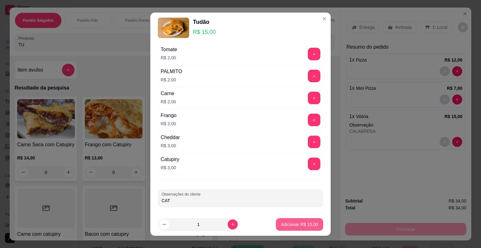
type input "CAT"
click at [286, 220] on button "Adicionar R$ 15,00" at bounding box center [300, 224] width 46 height 12
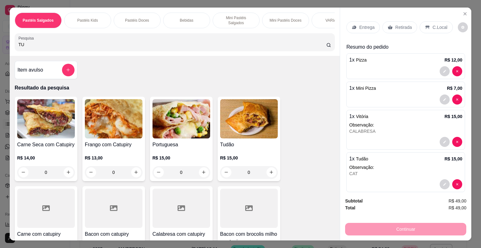
click at [362, 88] on p "1 x Mini Pizza" at bounding box center [362, 88] width 27 height 8
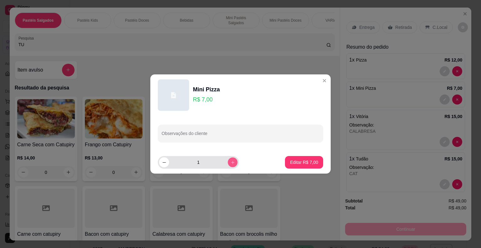
click at [231, 163] on icon "increase-product-quantity" at bounding box center [233, 162] width 5 height 5
type input "2"
click at [291, 163] on p "Editar R$ 14,00" at bounding box center [302, 162] width 29 height 6
type input "2"
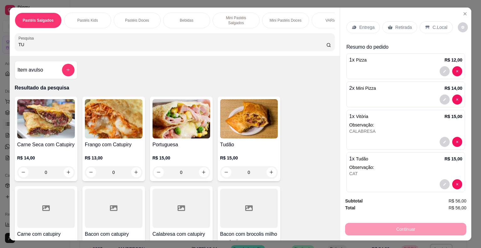
click at [423, 22] on div "C.Local" at bounding box center [436, 27] width 33 height 12
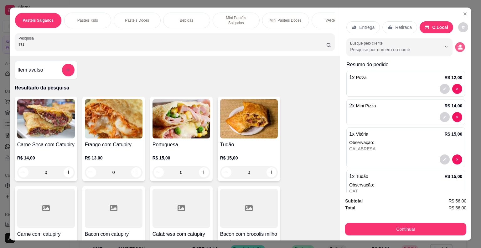
click at [456, 42] on button "decrease-product-quantity" at bounding box center [461, 47] width 10 height 10
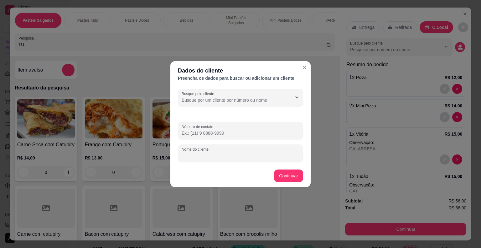
click at [184, 154] on input "Nome do cliente" at bounding box center [241, 155] width 118 height 6
type input "BIA"
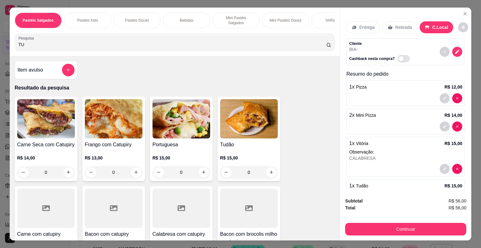
scroll to position [34, 0]
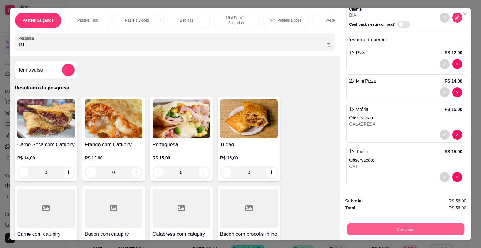
click at [405, 224] on button "Continuar" at bounding box center [406, 229] width 118 height 12
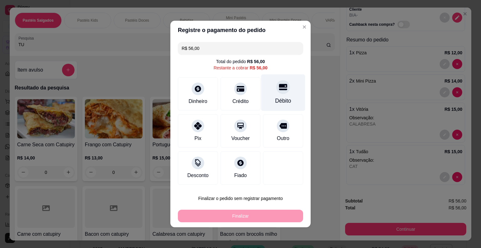
click at [286, 87] on div at bounding box center [283, 87] width 14 height 14
type input "R$ 0,00"
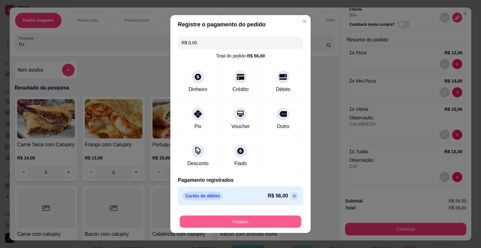
click at [233, 218] on button "Finalizar" at bounding box center [241, 221] width 122 height 12
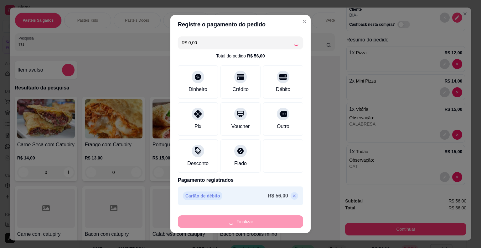
type input "0"
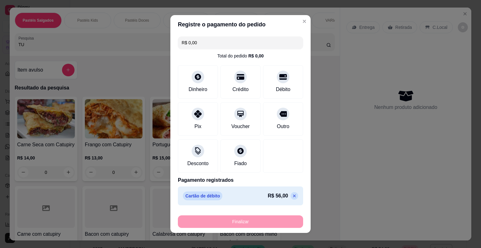
type input "-R$ 56,00"
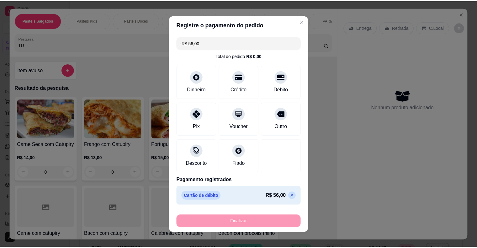
scroll to position [0, 0]
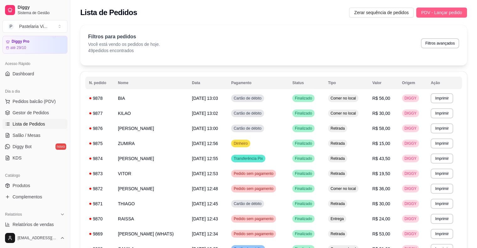
click at [442, 12] on span "PDV - Lançar pedido" at bounding box center [441, 12] width 41 height 7
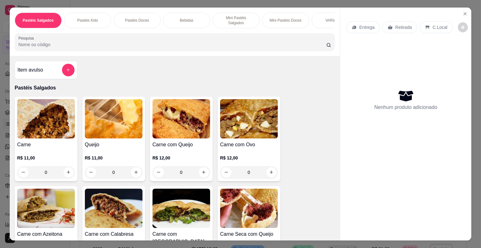
click at [62, 41] on input "Pesquisa" at bounding box center [172, 44] width 308 height 6
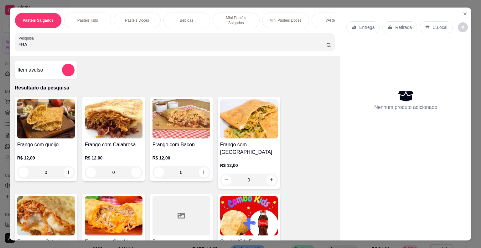
type input "FRA"
click at [36, 200] on img at bounding box center [46, 215] width 58 height 39
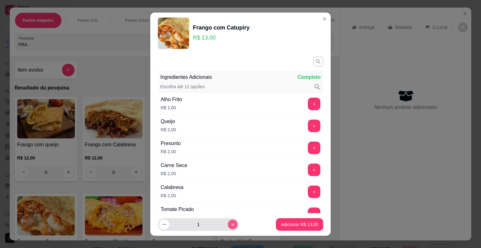
click at [231, 225] on icon "increase-product-quantity" at bounding box center [233, 224] width 5 height 5
type input "2"
click at [281, 223] on p "Adicionar R$ 26,00" at bounding box center [299, 224] width 37 height 6
type input "2"
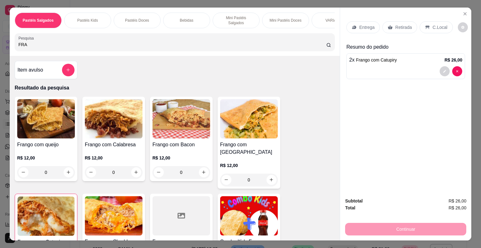
click at [392, 28] on div "Retirada" at bounding box center [400, 27] width 35 height 12
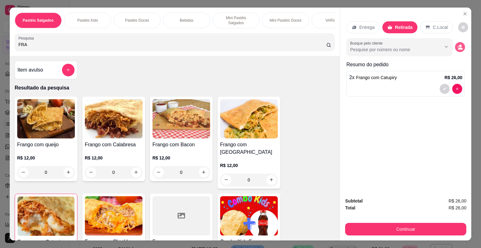
click at [460, 44] on icon "decrease-product-quantity" at bounding box center [461, 47] width 6 height 6
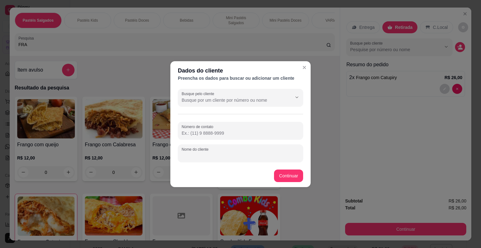
click at [225, 156] on input "Nome do cliente" at bounding box center [241, 155] width 118 height 6
type input "BEATRIZ"
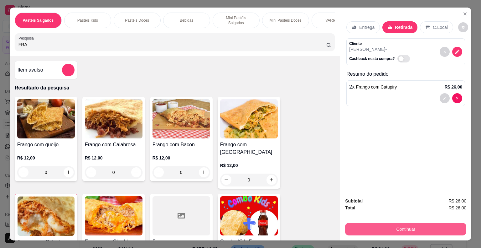
click at [349, 222] on button "Continuar" at bounding box center [405, 228] width 121 height 13
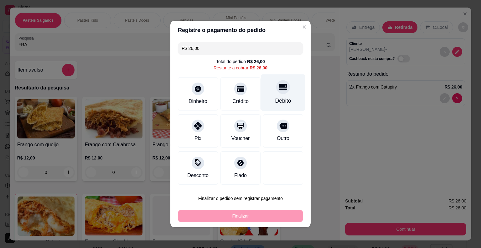
click at [283, 96] on div "Débito" at bounding box center [283, 92] width 44 height 37
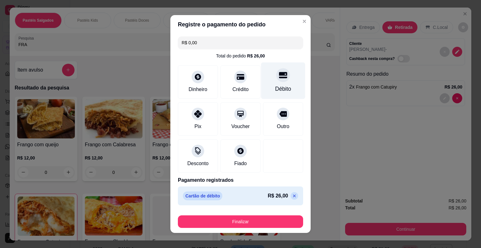
type input "R$ 0,00"
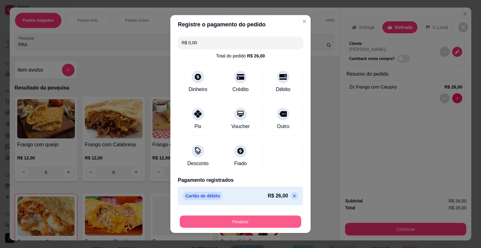
click at [240, 217] on button "Finalizar" at bounding box center [241, 221] width 122 height 12
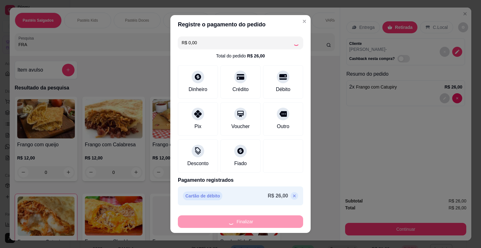
type input "0"
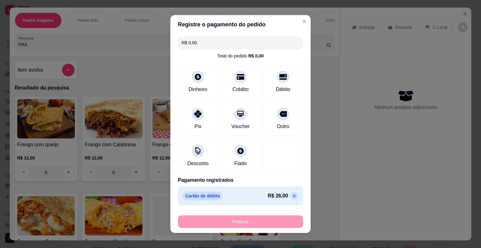
type input "-R$ 26,00"
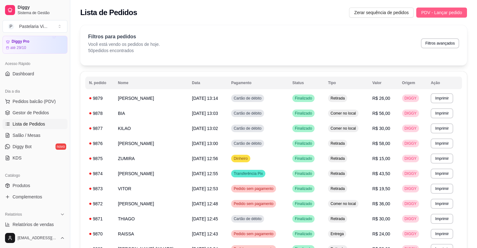
click at [432, 13] on span "PDV - Lançar pedido" at bounding box center [441, 12] width 41 height 7
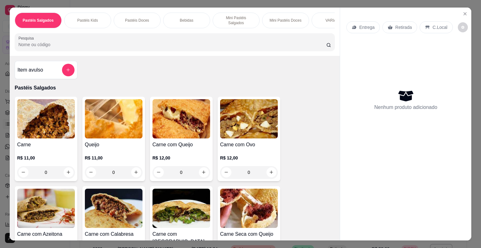
click at [144, 41] on input "Pesquisa" at bounding box center [172, 44] width 308 height 6
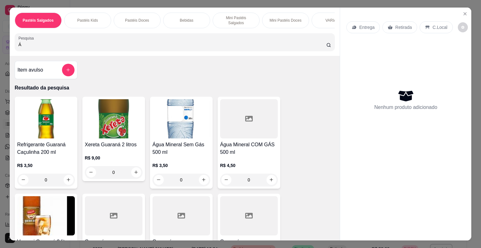
type input "Á"
click at [169, 115] on img at bounding box center [182, 118] width 58 height 39
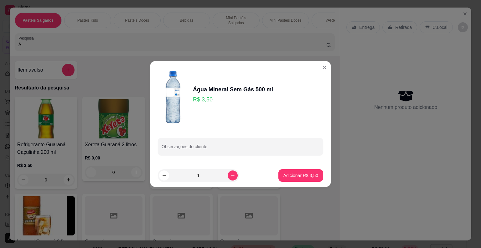
click at [304, 168] on footer "1 Adicionar R$ 3,50" at bounding box center [240, 175] width 180 height 23
click at [303, 172] on p "Adicionar R$ 3,50" at bounding box center [301, 175] width 34 height 6
type input "1"
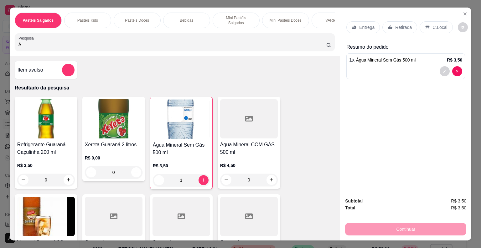
click at [405, 25] on p "Retirada" at bounding box center [403, 27] width 17 height 6
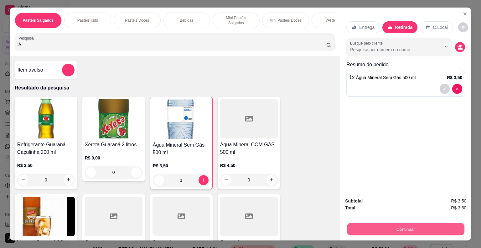
click at [376, 229] on button "Continuar" at bounding box center [406, 229] width 118 height 12
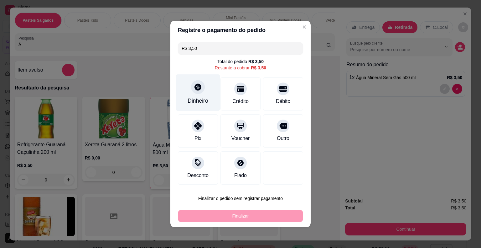
click at [197, 92] on div at bounding box center [198, 87] width 14 height 14
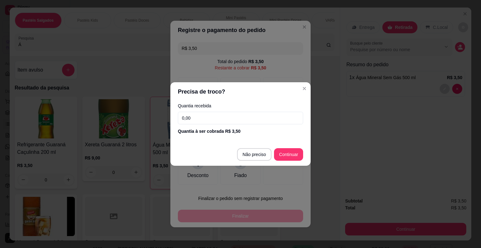
click at [201, 119] on input "0,00" at bounding box center [240, 118] width 125 height 13
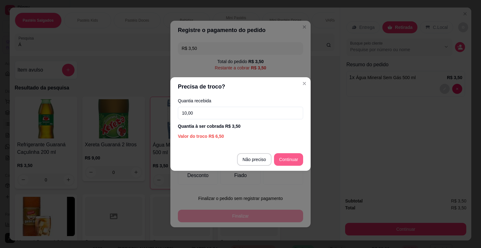
type input "10,00"
type input "R$ 0,00"
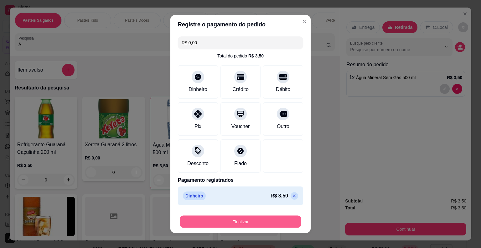
click at [239, 220] on button "Finalizar" at bounding box center [241, 221] width 122 height 12
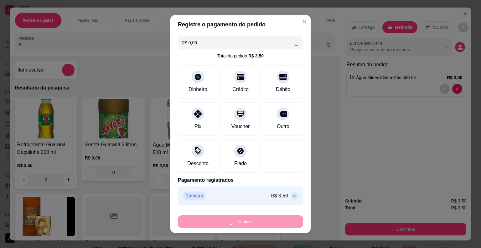
type input "0"
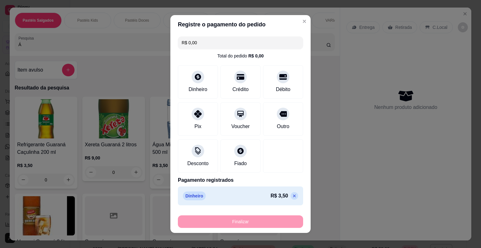
type input "-R$ 3,50"
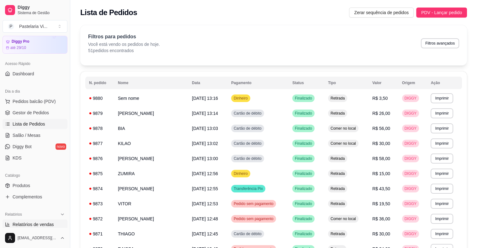
click at [23, 223] on span "Relatórios de vendas" at bounding box center [33, 224] width 41 height 6
select select "ALL"
select select "0"
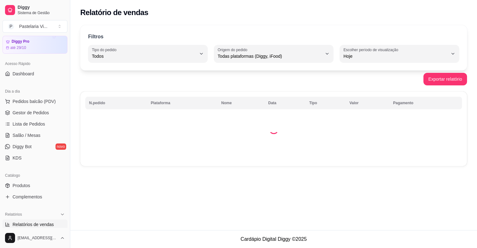
click at [364, 62] on div "Filtros ALL Tipo do pedido Todos Entrega Retirada Mesa Consumo local Tipo do pe…" at bounding box center [273, 47] width 386 height 45
click at [368, 47] on label "Escolher período de visualização" at bounding box center [371, 49] width 57 height 5
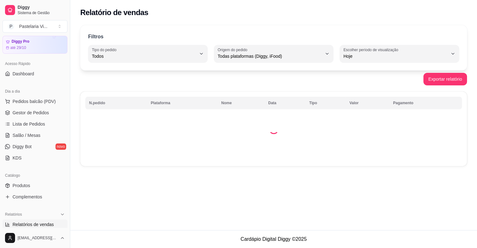
click at [368, 47] on label "Escolher período de visualização" at bounding box center [371, 49] width 57 height 5
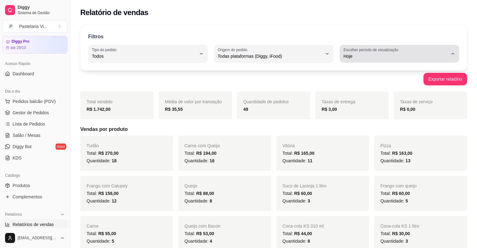
click at [401, 53] on span "Hoje" at bounding box center [395, 56] width 104 height 6
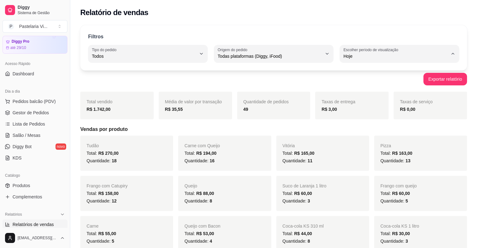
click at [358, 133] on span "Customizado" at bounding box center [396, 132] width 99 height 6
type input "-1"
select select "-1"
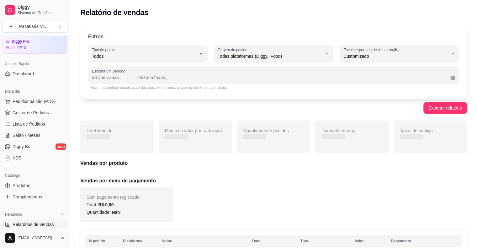
scroll to position [6, 0]
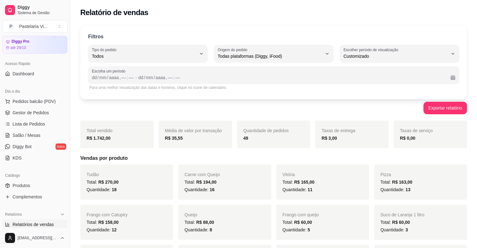
click at [90, 77] on div "Escolha um período dd / mm / aaaa , –– : –– - dd / mm / aaaa , –– : ––" at bounding box center [273, 75] width 371 height 18
